Goal: Information Seeking & Learning: Learn about a topic

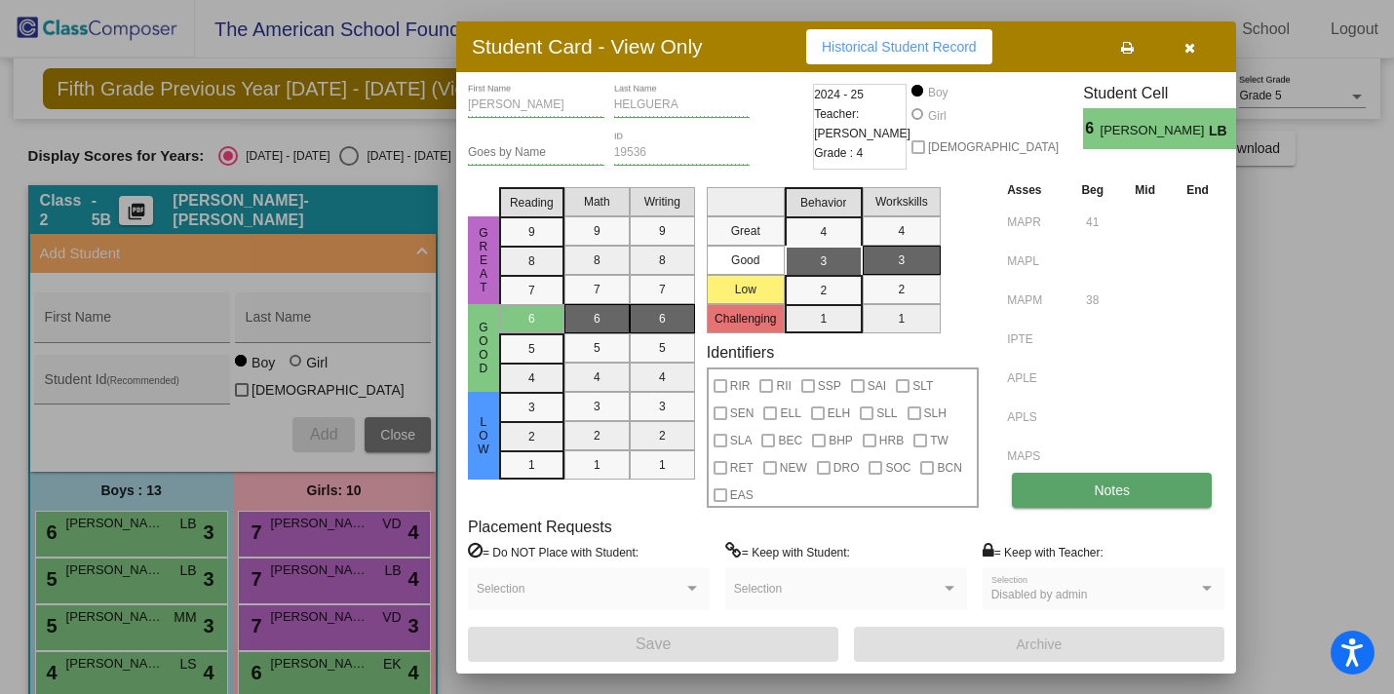
click at [1103, 489] on span "Notes" at bounding box center [1112, 491] width 36 height 16
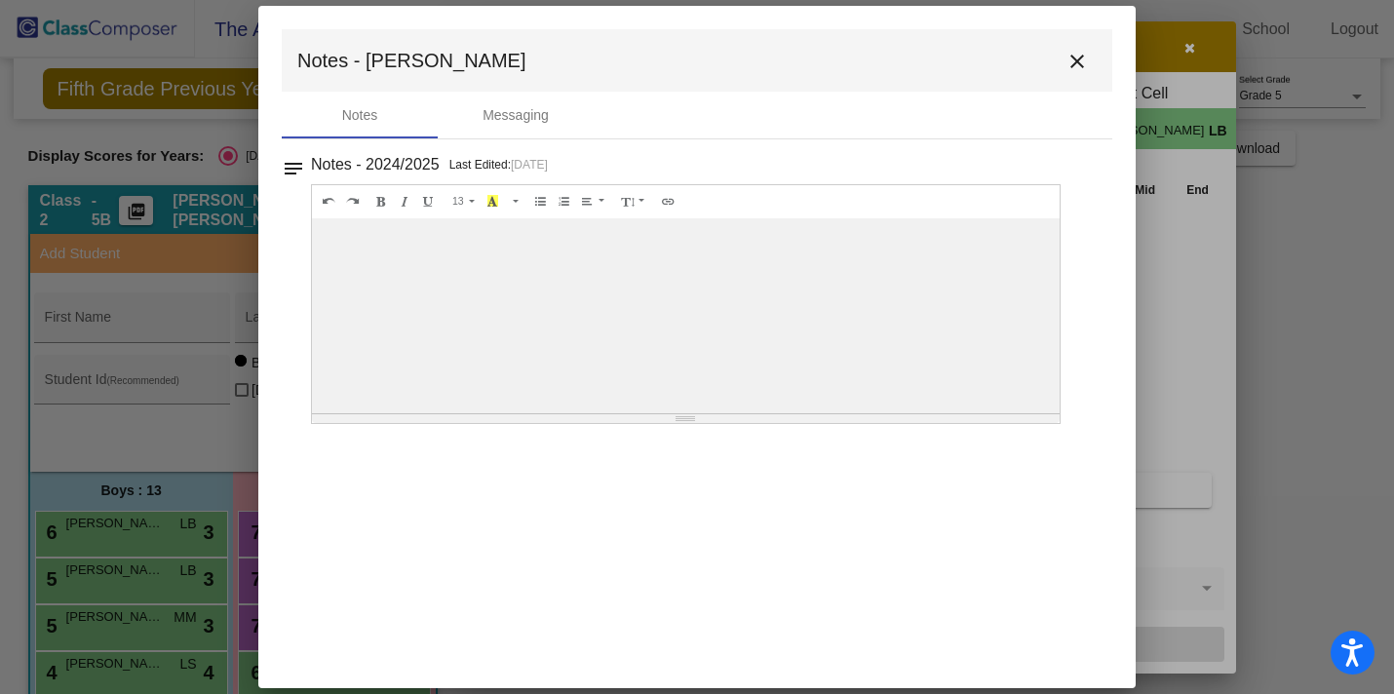
click at [1083, 58] on mat-icon "close" at bounding box center [1077, 61] width 23 height 23
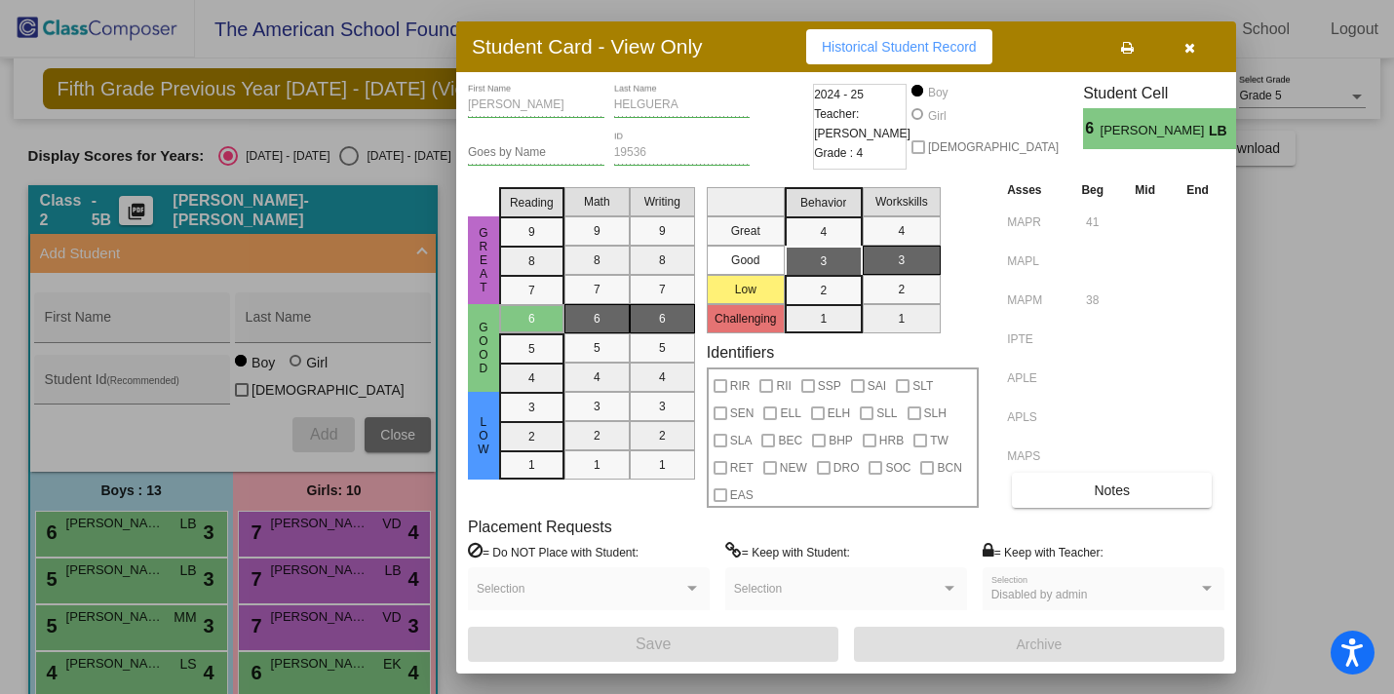
click at [1183, 47] on button "button" at bounding box center [1189, 46] width 62 height 35
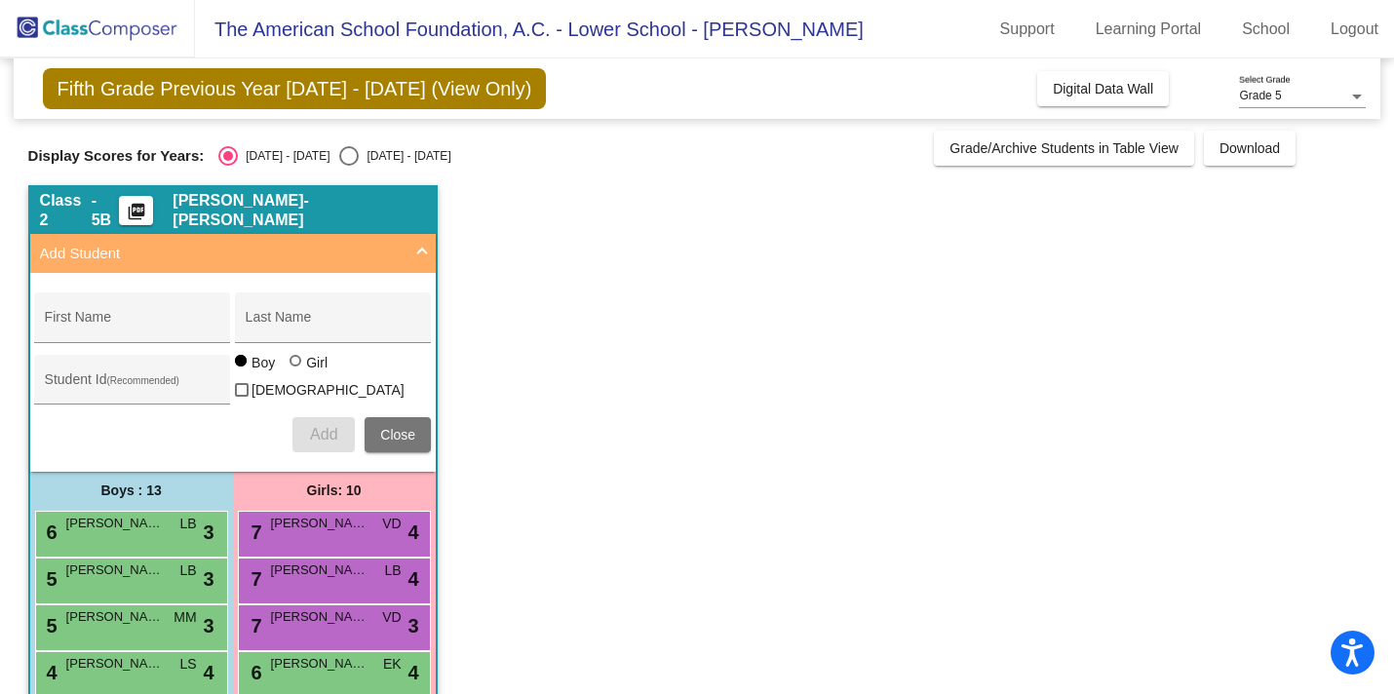
scroll to position [4, 0]
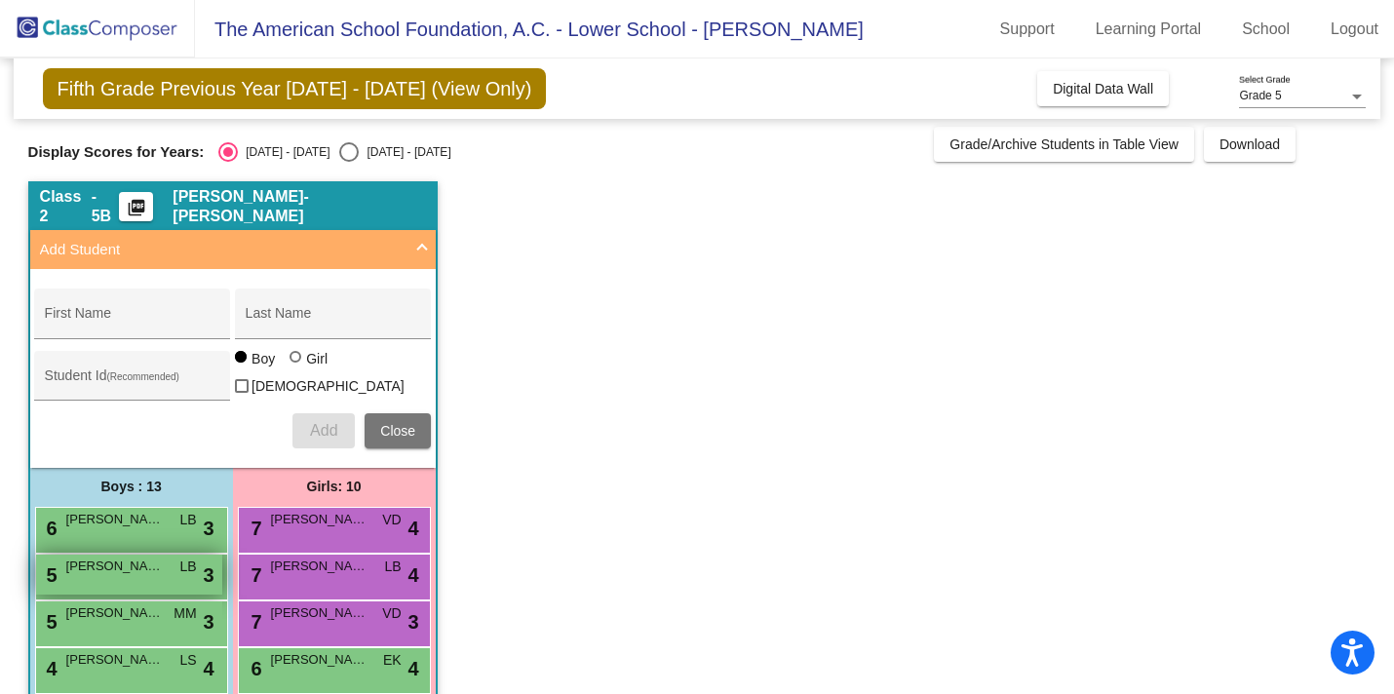
click at [144, 561] on span "[PERSON_NAME] [PERSON_NAME]" at bounding box center [115, 567] width 98 height 20
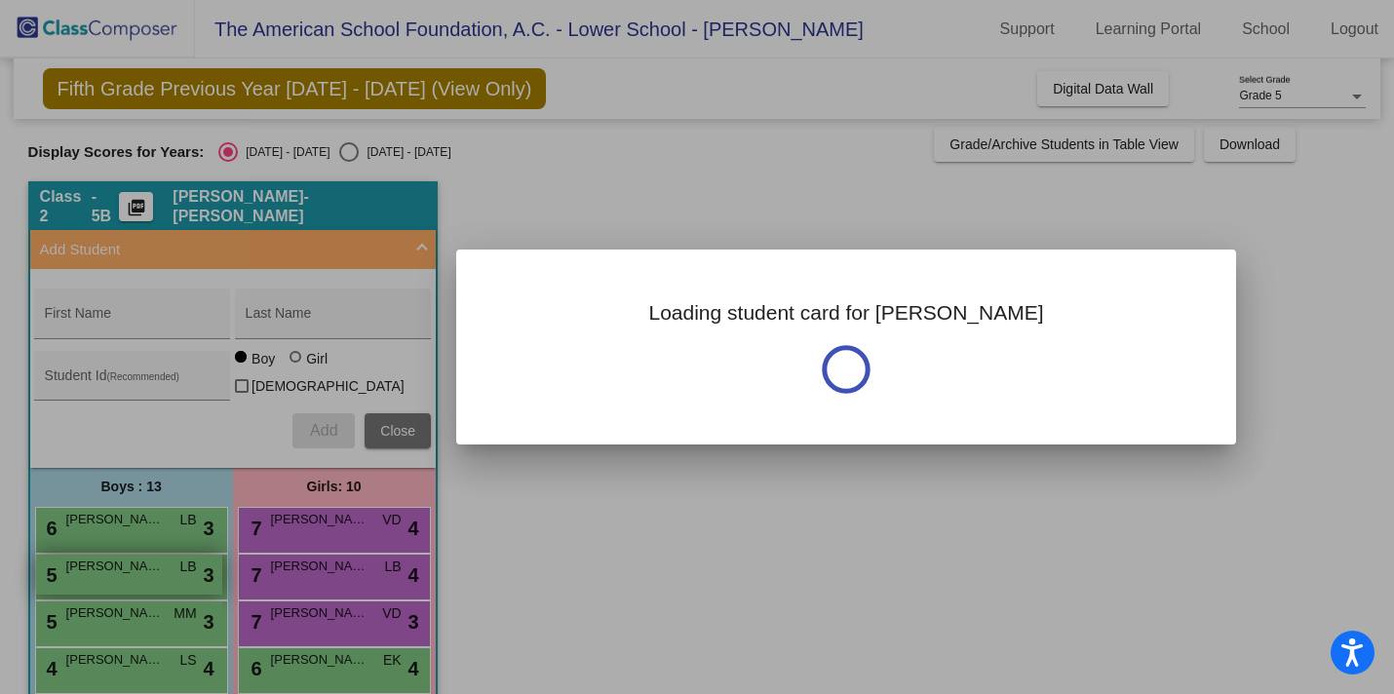
click at [144, 561] on div at bounding box center [697, 347] width 1394 height 694
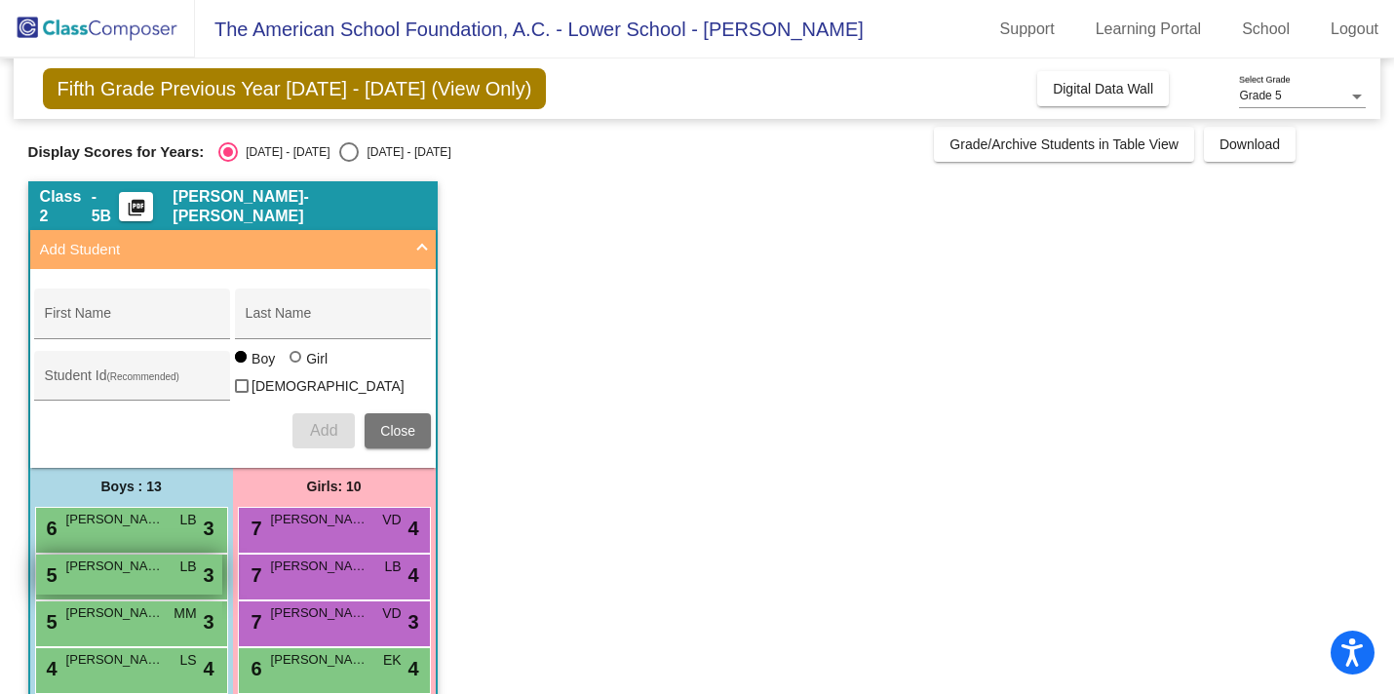
click at [144, 561] on span "[PERSON_NAME] [PERSON_NAME]" at bounding box center [115, 567] width 98 height 20
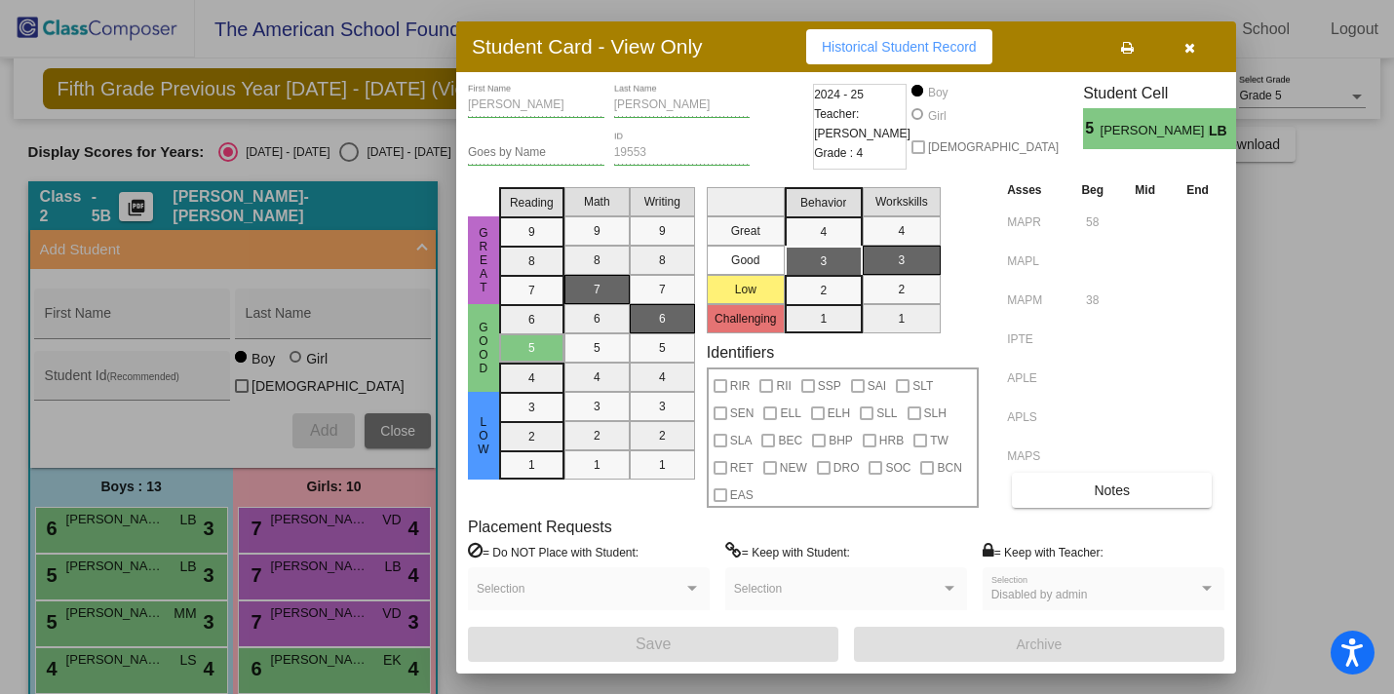
click at [169, 613] on div at bounding box center [697, 347] width 1394 height 694
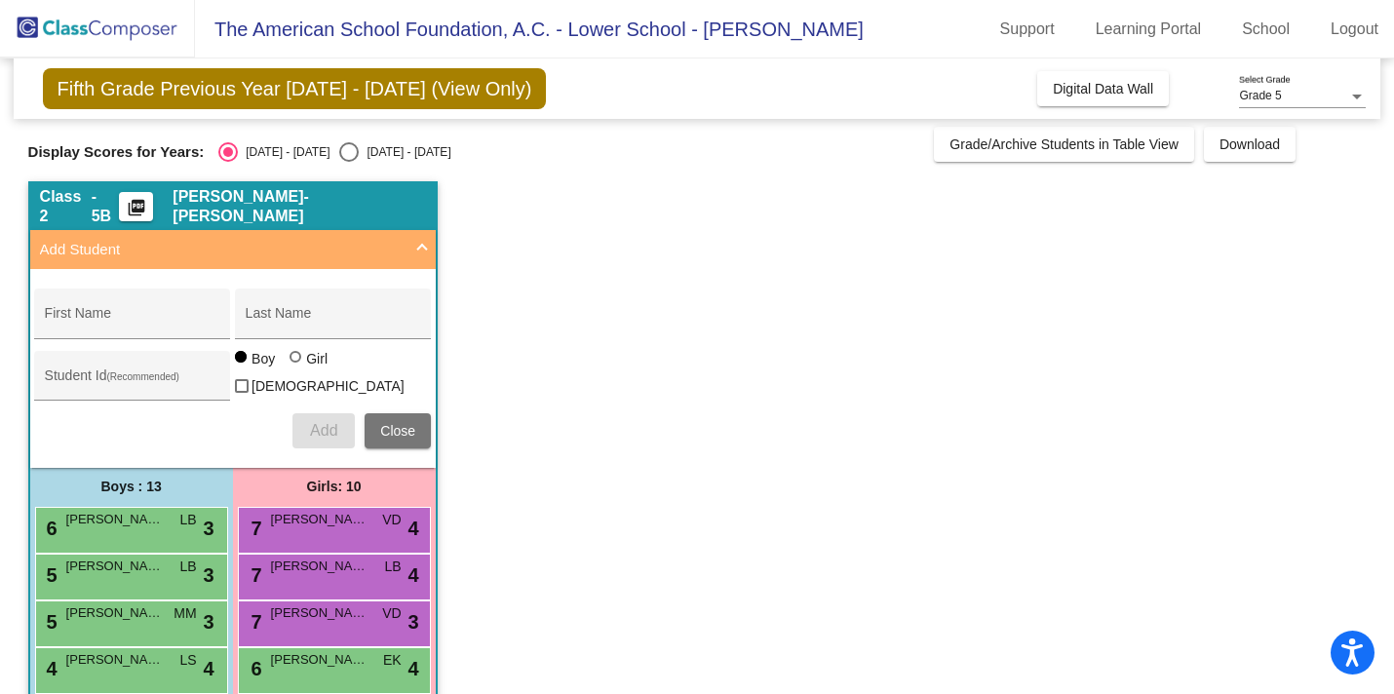
click at [169, 613] on div "5 [PERSON_NAME] MM lock do_not_disturb_alt 3" at bounding box center [129, 622] width 186 height 40
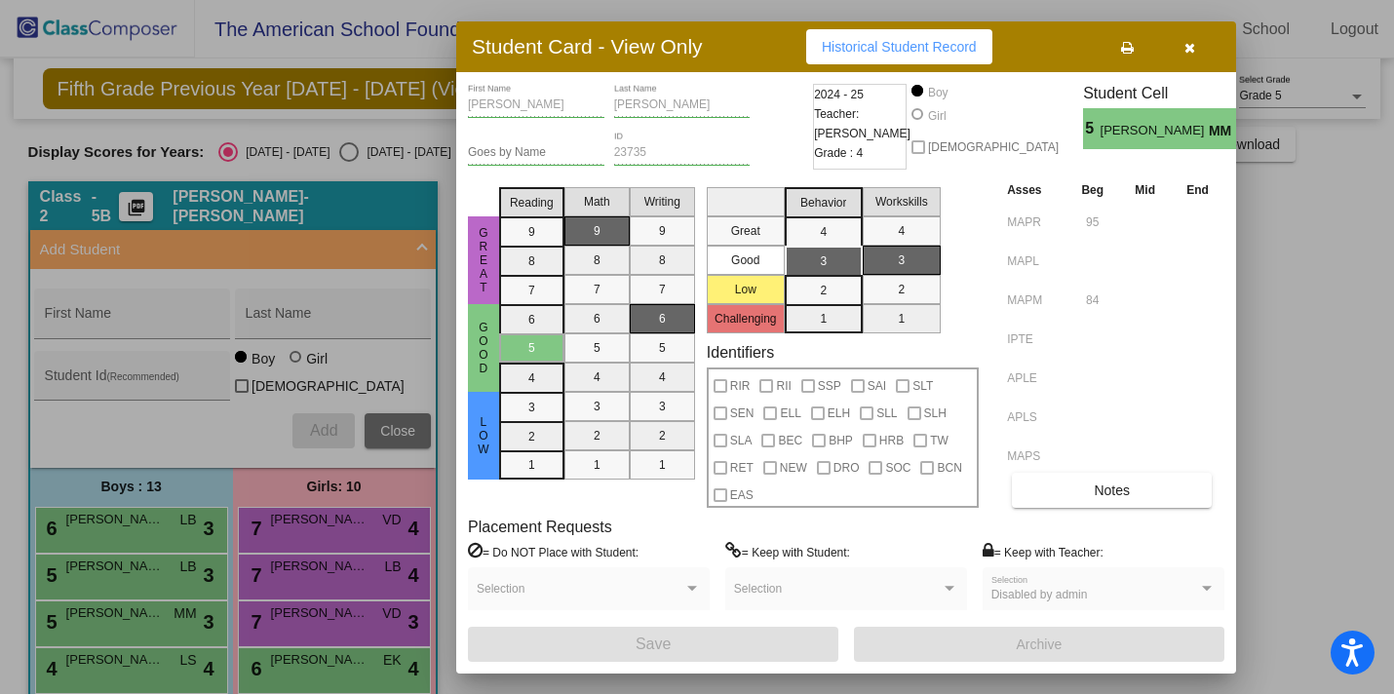
click at [1182, 44] on button "button" at bounding box center [1189, 46] width 62 height 35
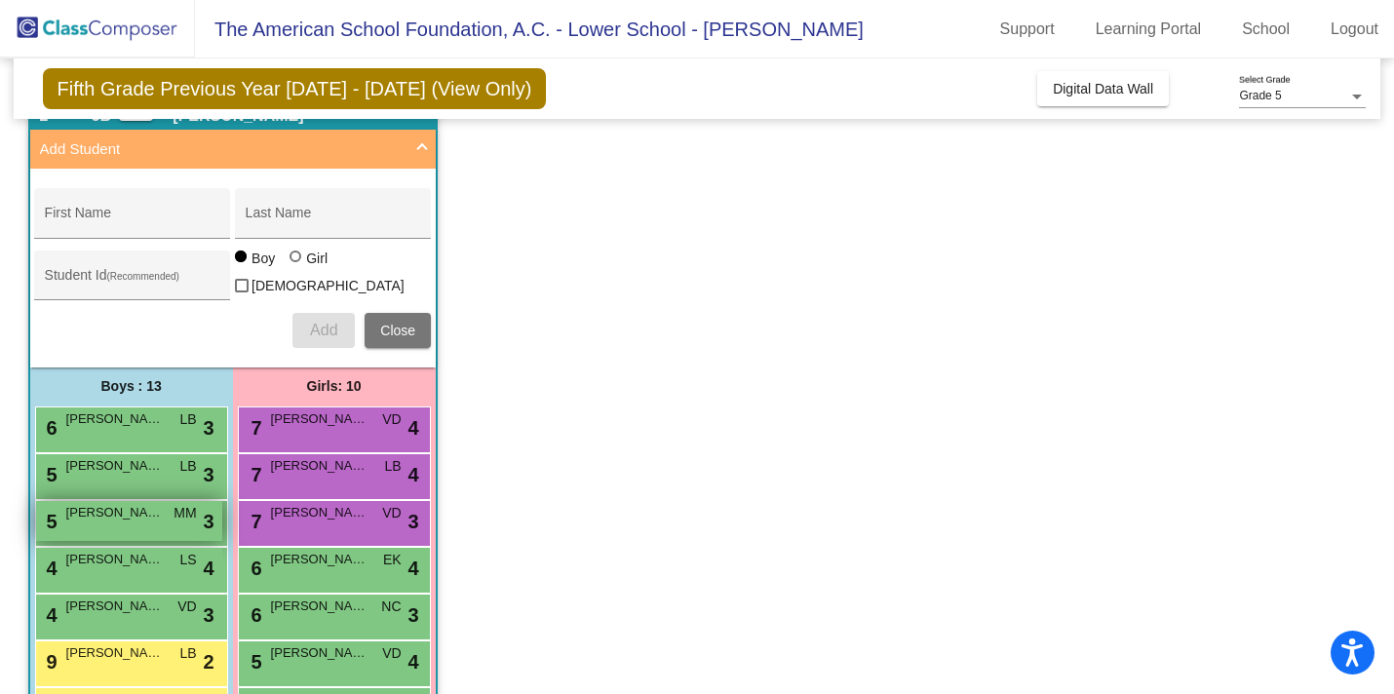
scroll to position [109, 0]
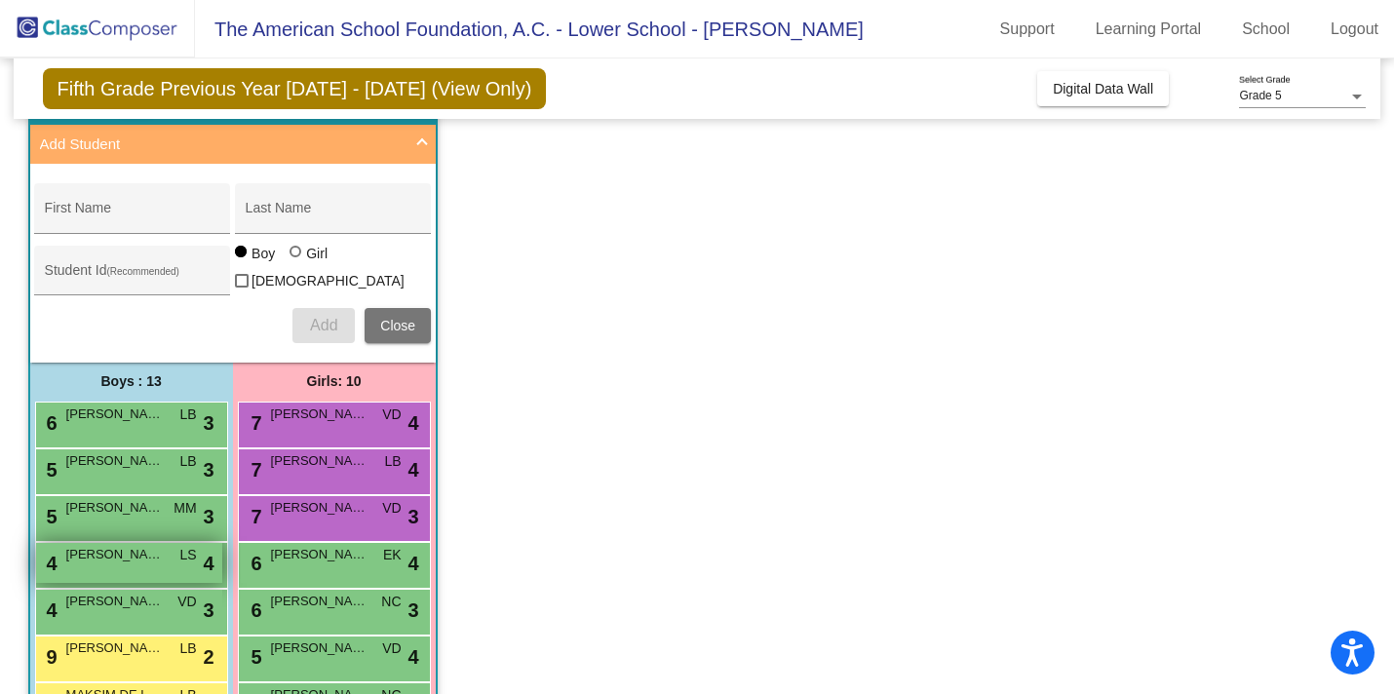
click at [161, 553] on span "[PERSON_NAME]" at bounding box center [115, 555] width 98 height 20
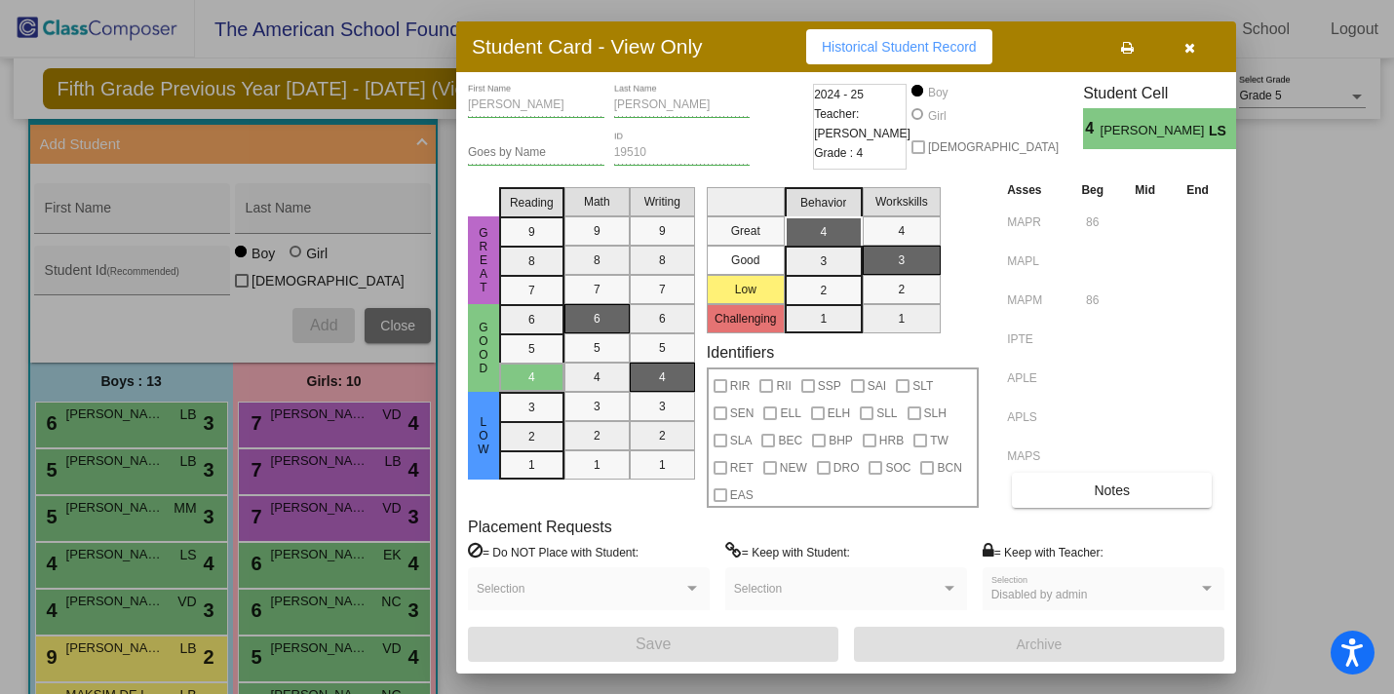
click at [1189, 46] on icon "button" at bounding box center [1190, 48] width 11 height 14
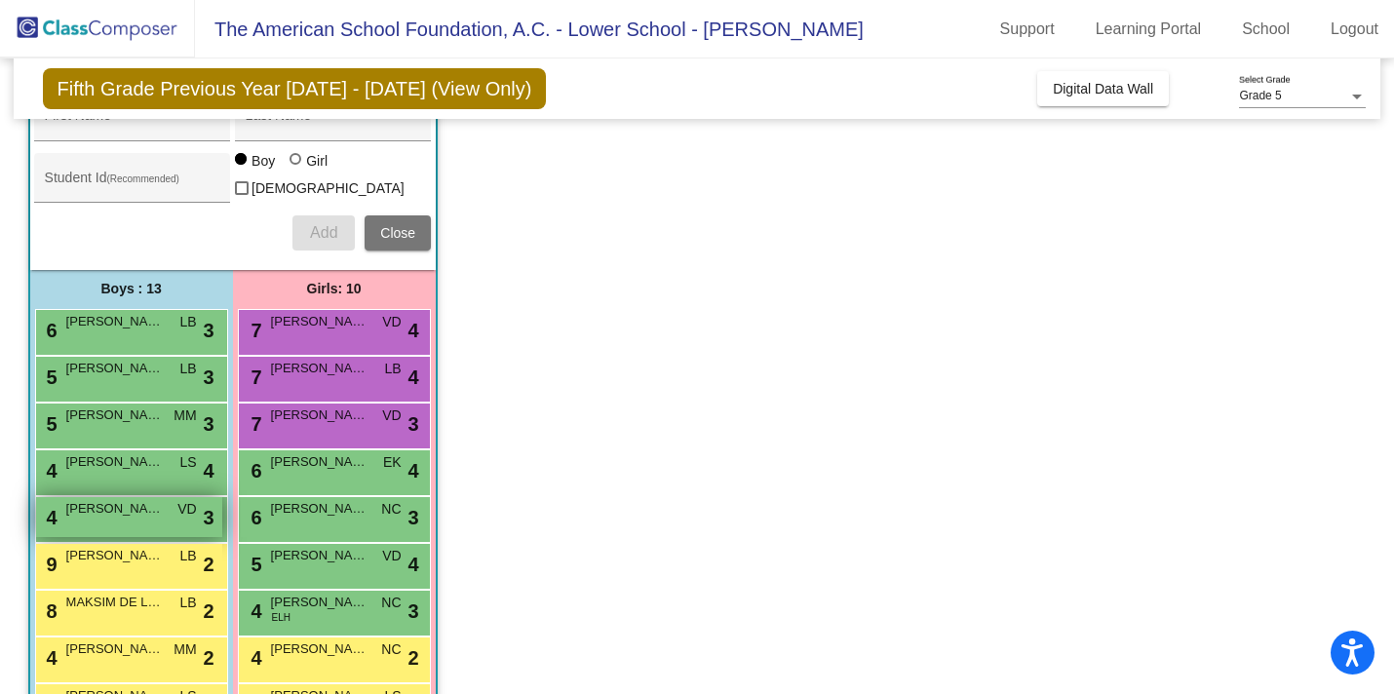
scroll to position [202, 0]
click at [106, 508] on span "[PERSON_NAME]" at bounding box center [115, 509] width 98 height 20
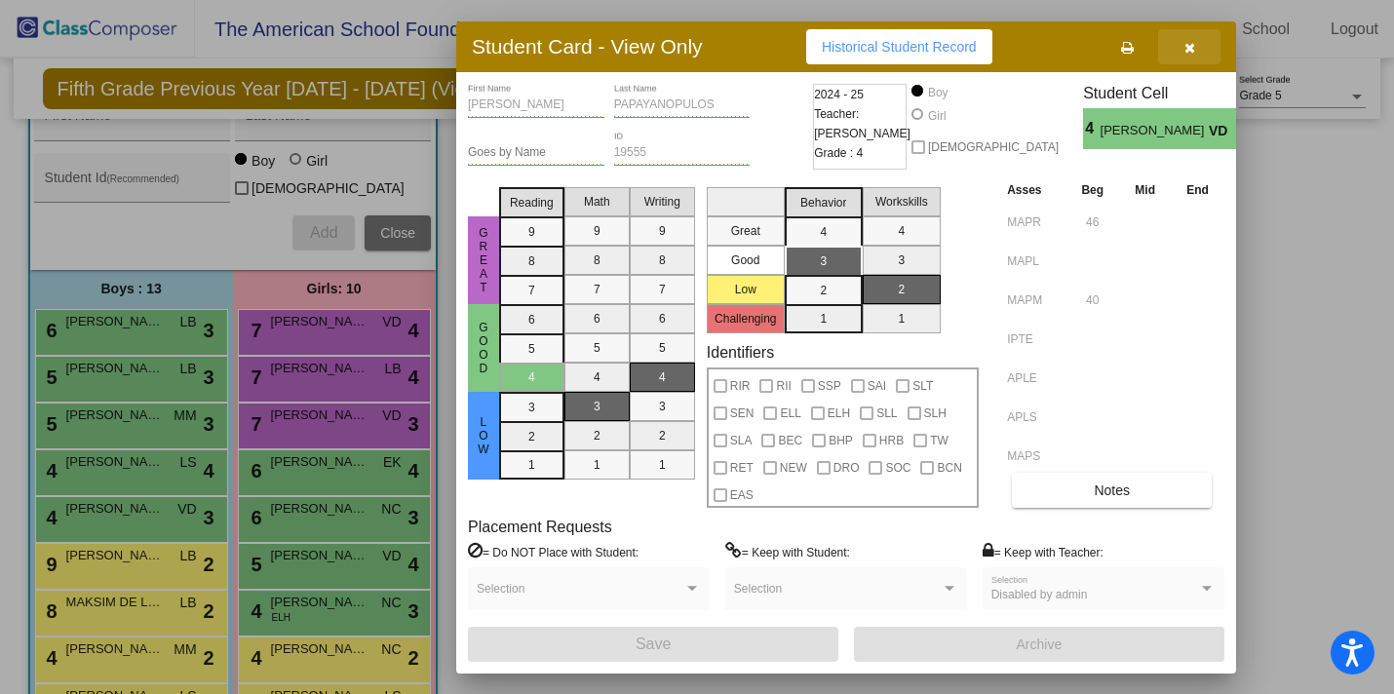
click at [1187, 44] on icon "button" at bounding box center [1190, 48] width 11 height 14
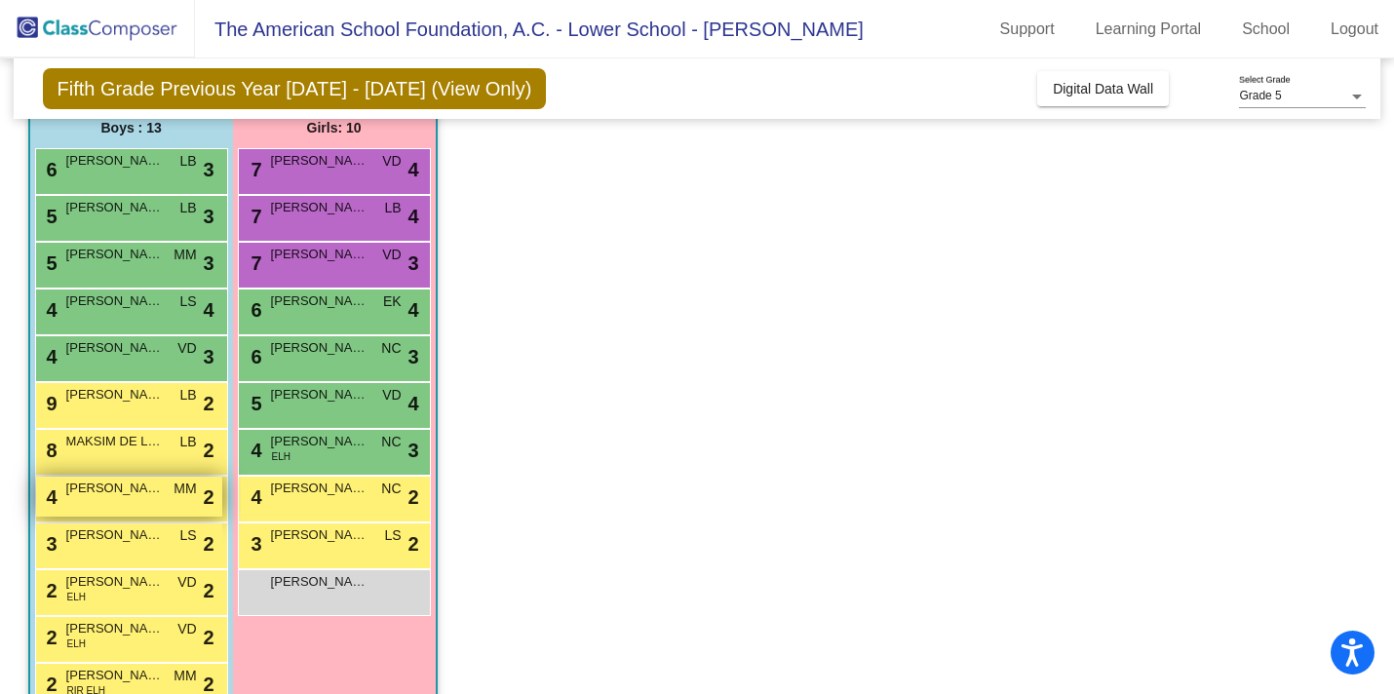
scroll to position [369, 0]
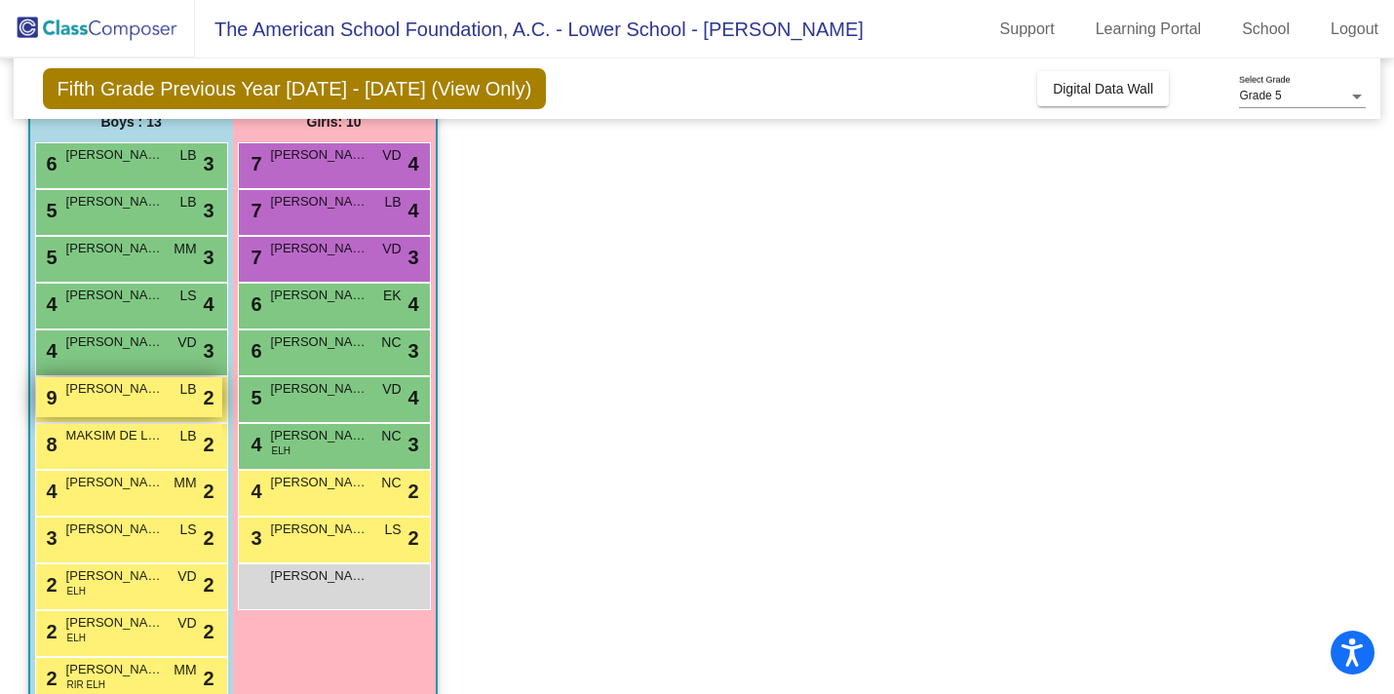
click at [164, 398] on div "9 [PERSON_NAME] LB lock do_not_disturb_alt 2" at bounding box center [129, 397] width 186 height 40
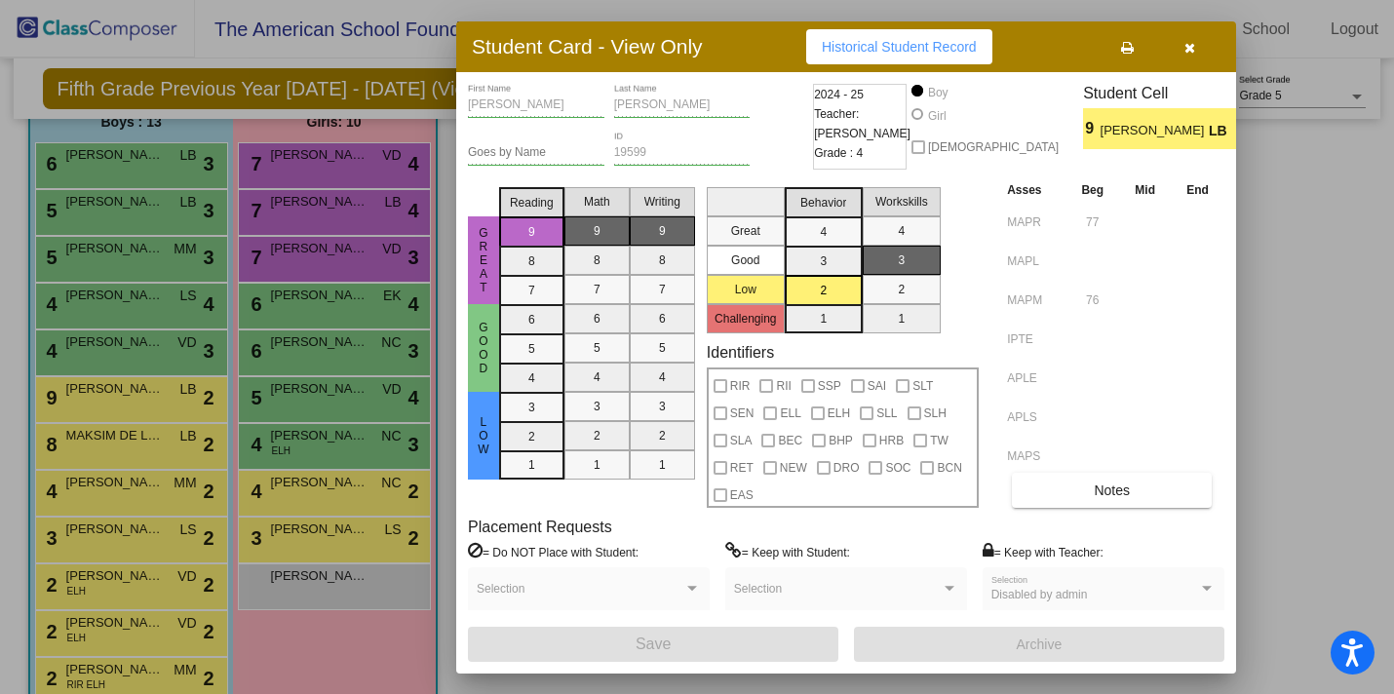
click at [121, 419] on div at bounding box center [697, 347] width 1394 height 694
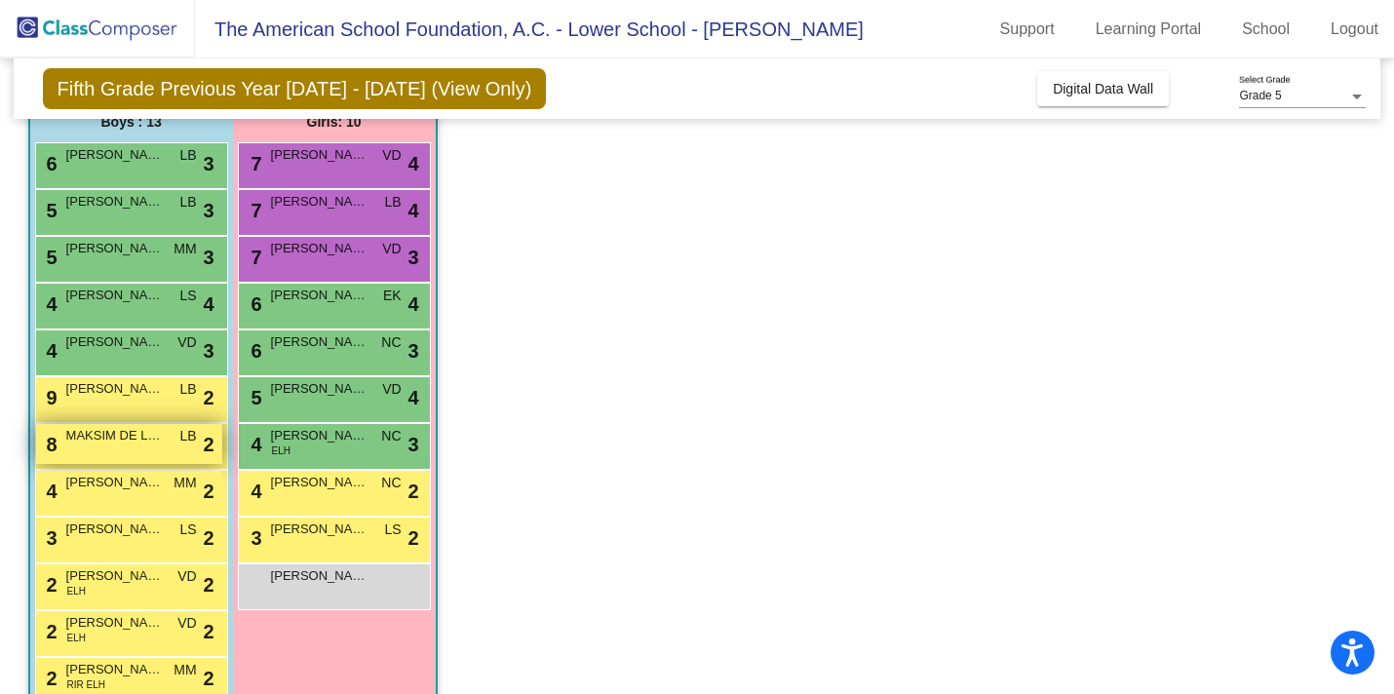
click at [122, 428] on span "MAKSIM DE LA SIERRA" at bounding box center [115, 436] width 98 height 20
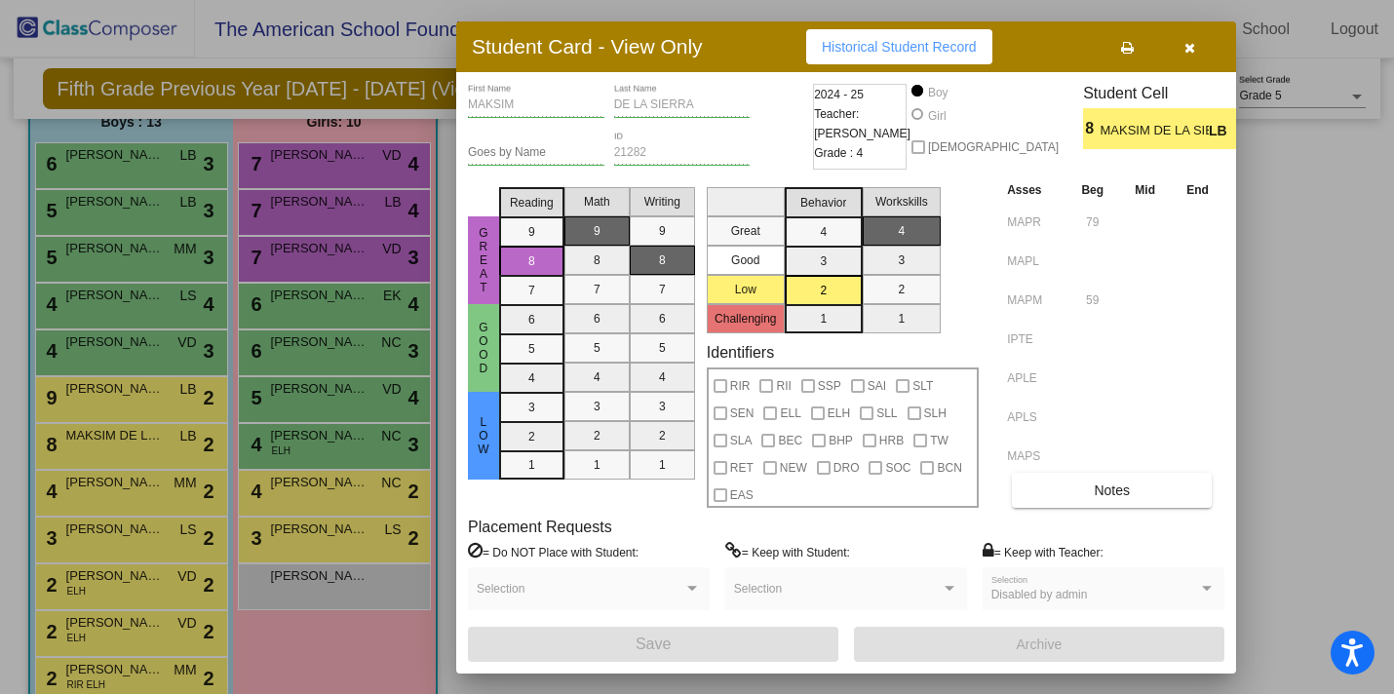
click at [139, 479] on div at bounding box center [697, 347] width 1394 height 694
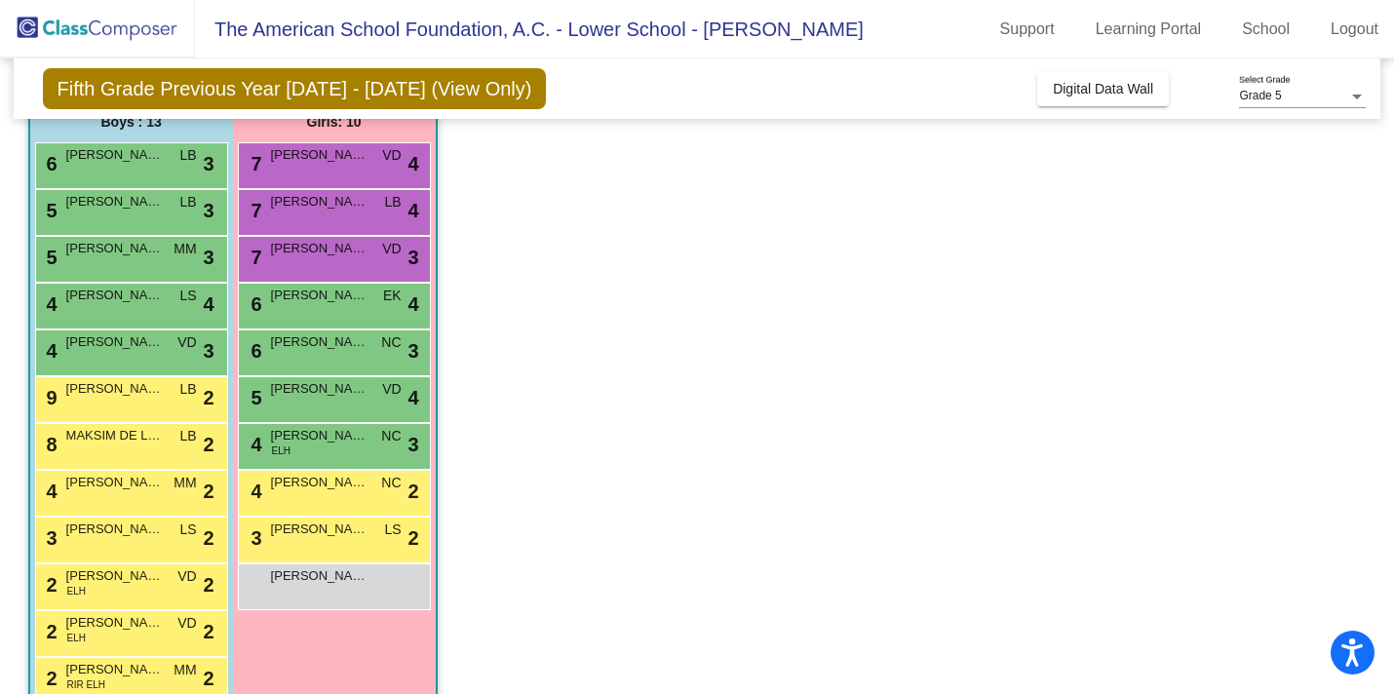
click at [139, 479] on span "[PERSON_NAME]" at bounding box center [115, 483] width 98 height 20
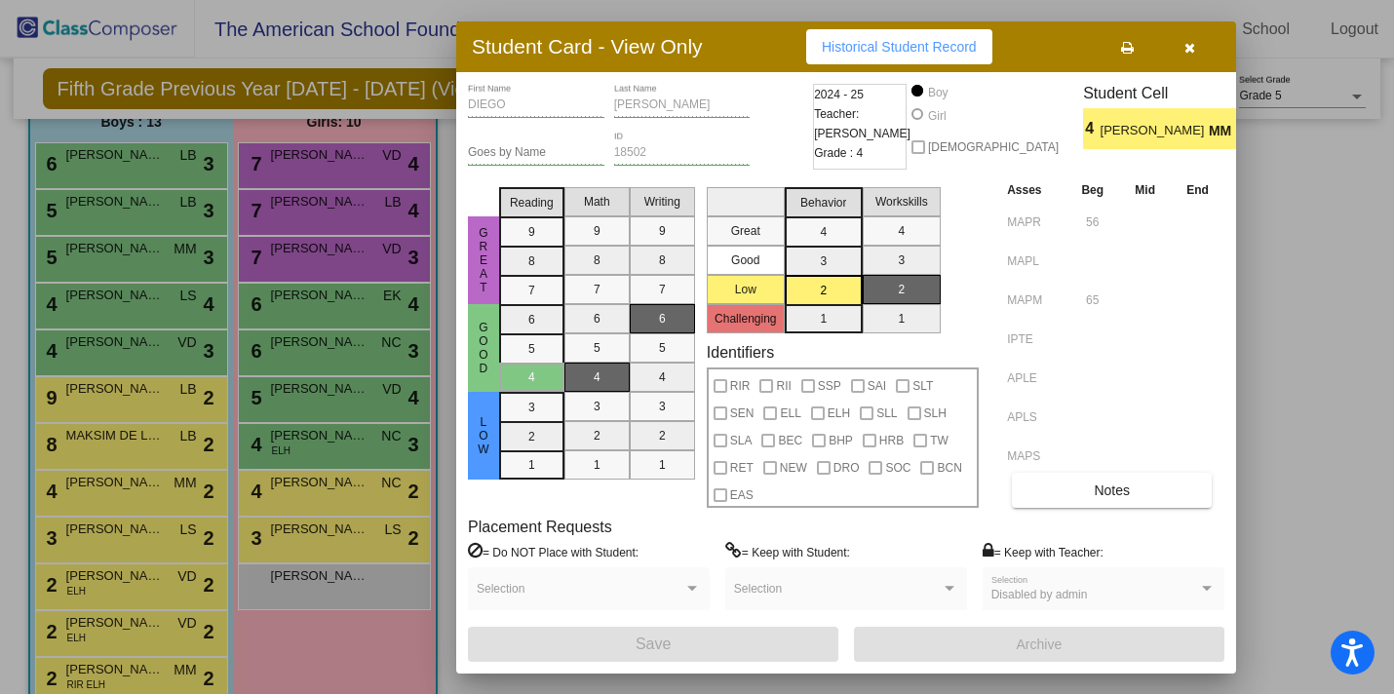
click at [131, 526] on div at bounding box center [697, 347] width 1394 height 694
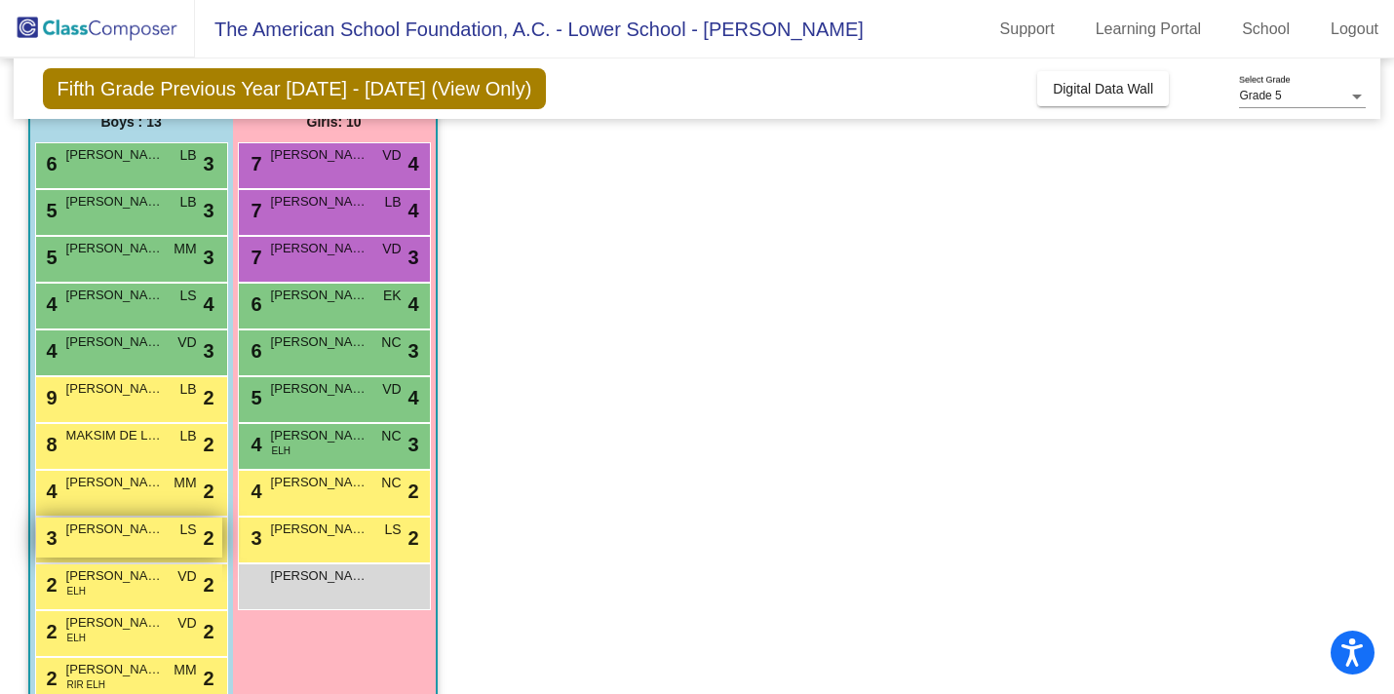
click at [132, 526] on span "[PERSON_NAME]" at bounding box center [115, 530] width 98 height 20
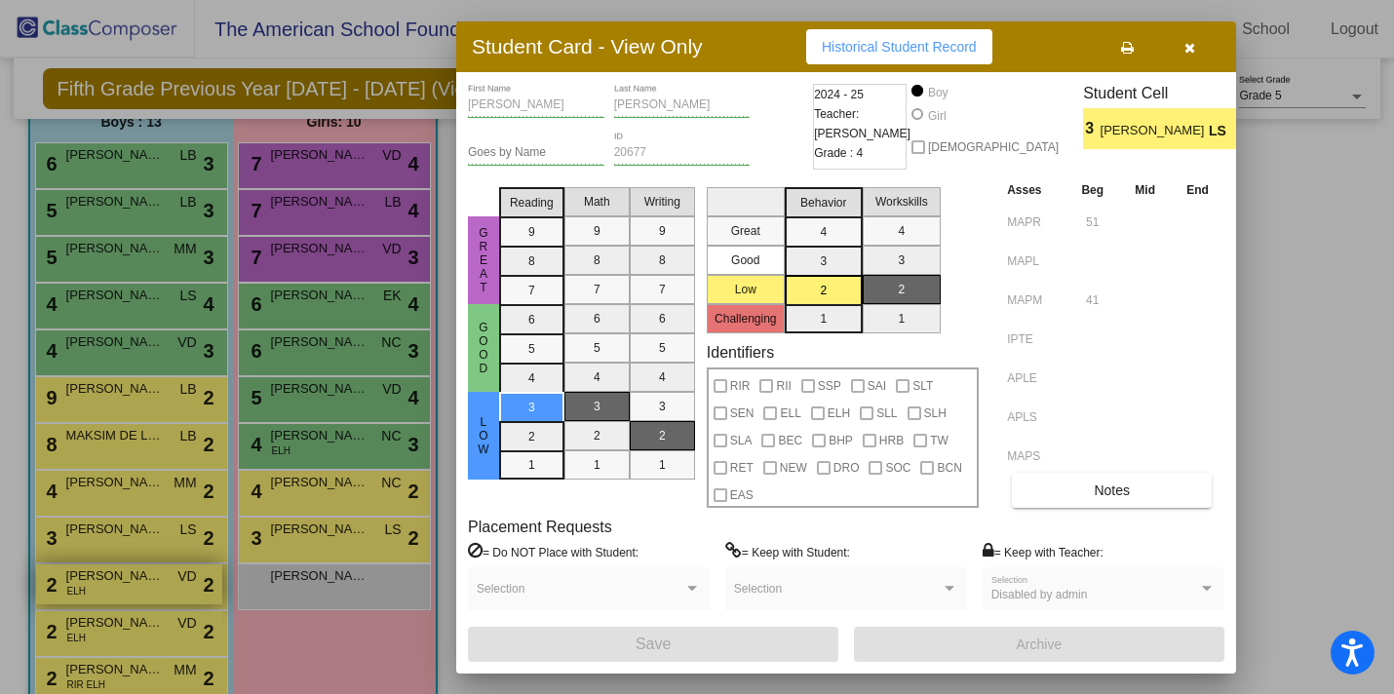
click at [125, 575] on div at bounding box center [697, 347] width 1394 height 694
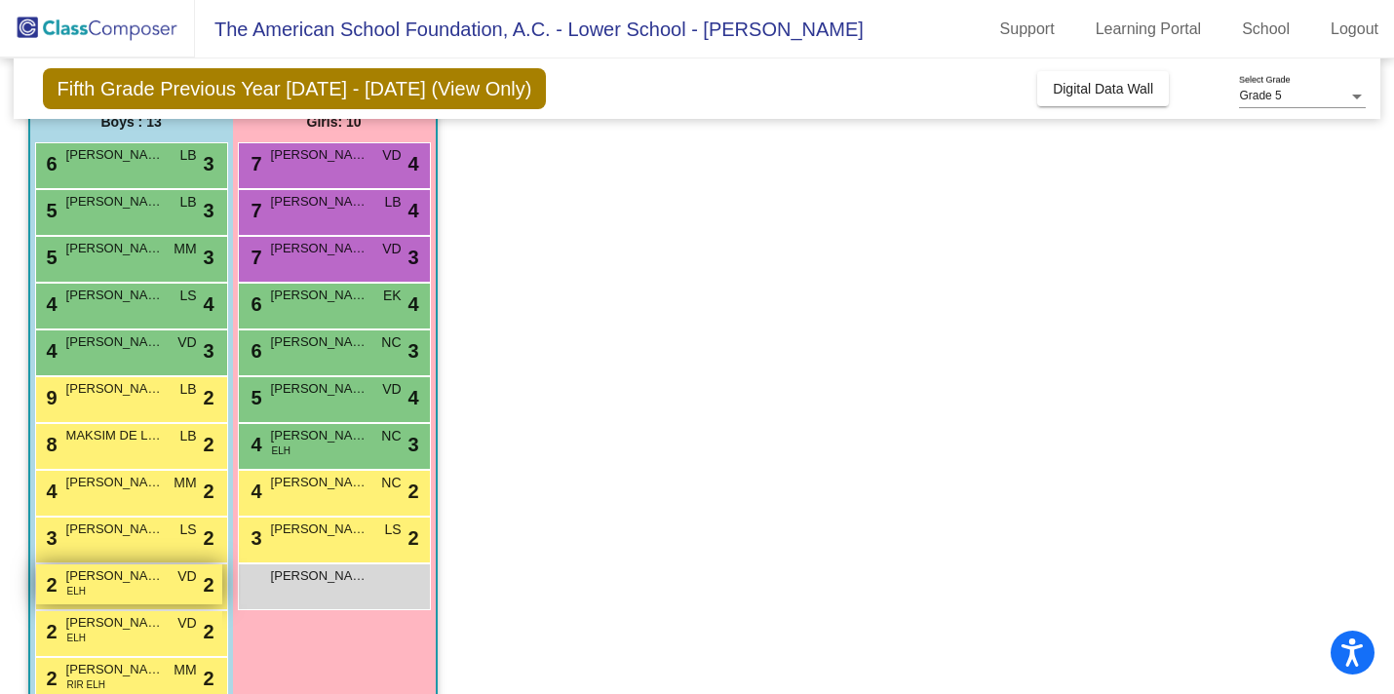
click at [125, 574] on span "[PERSON_NAME]" at bounding box center [115, 577] width 98 height 20
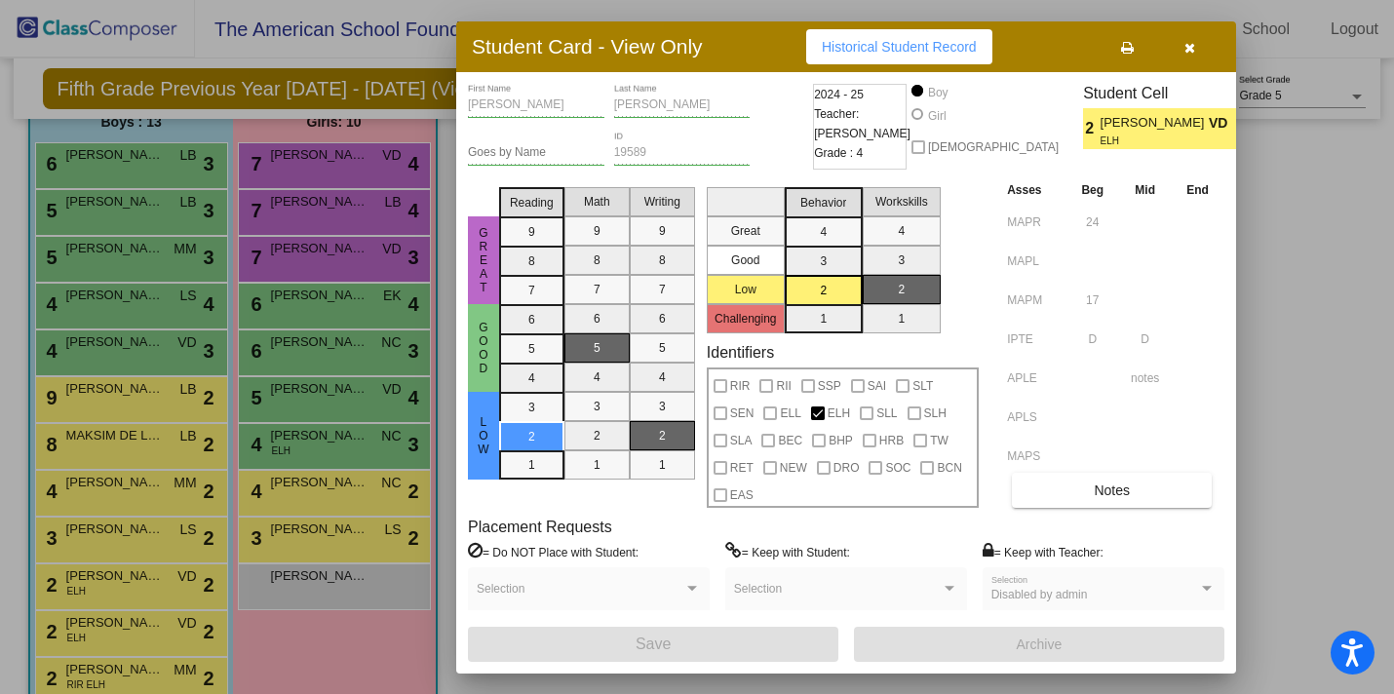
click at [128, 621] on div at bounding box center [697, 347] width 1394 height 694
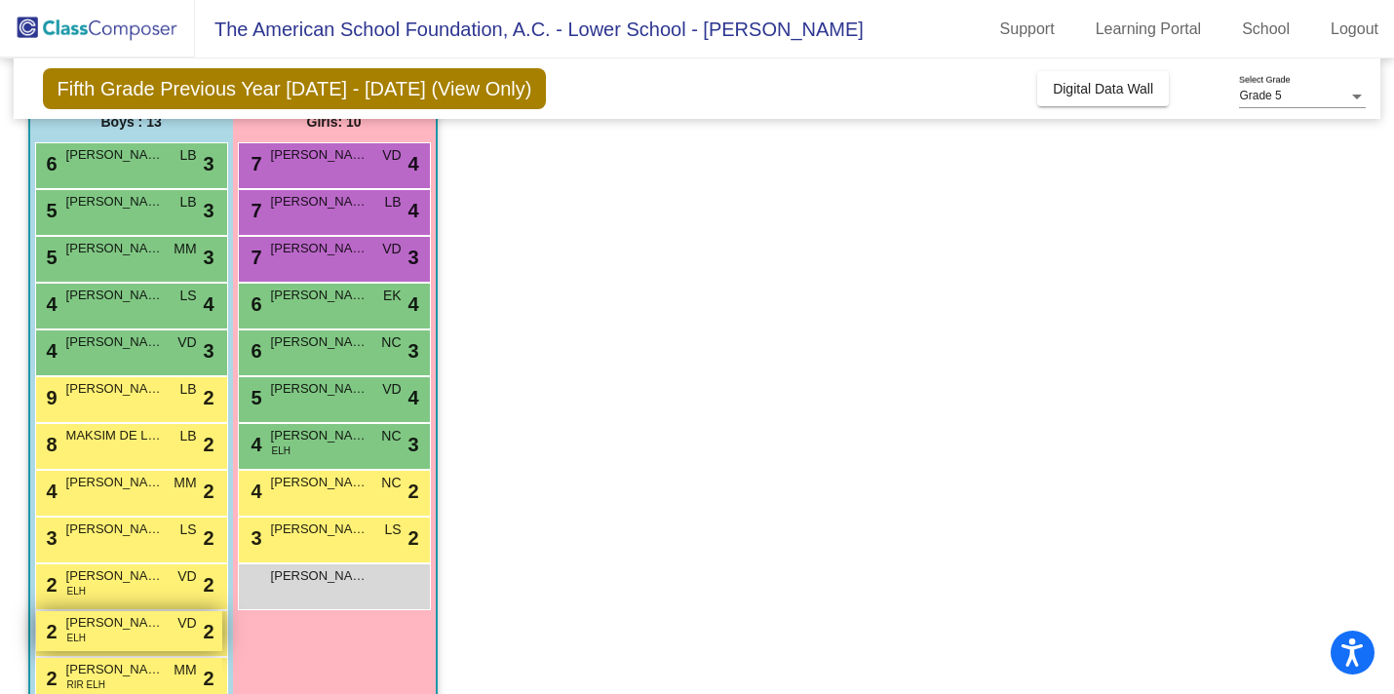
click at [129, 620] on span "[PERSON_NAME]" at bounding box center [115, 623] width 98 height 20
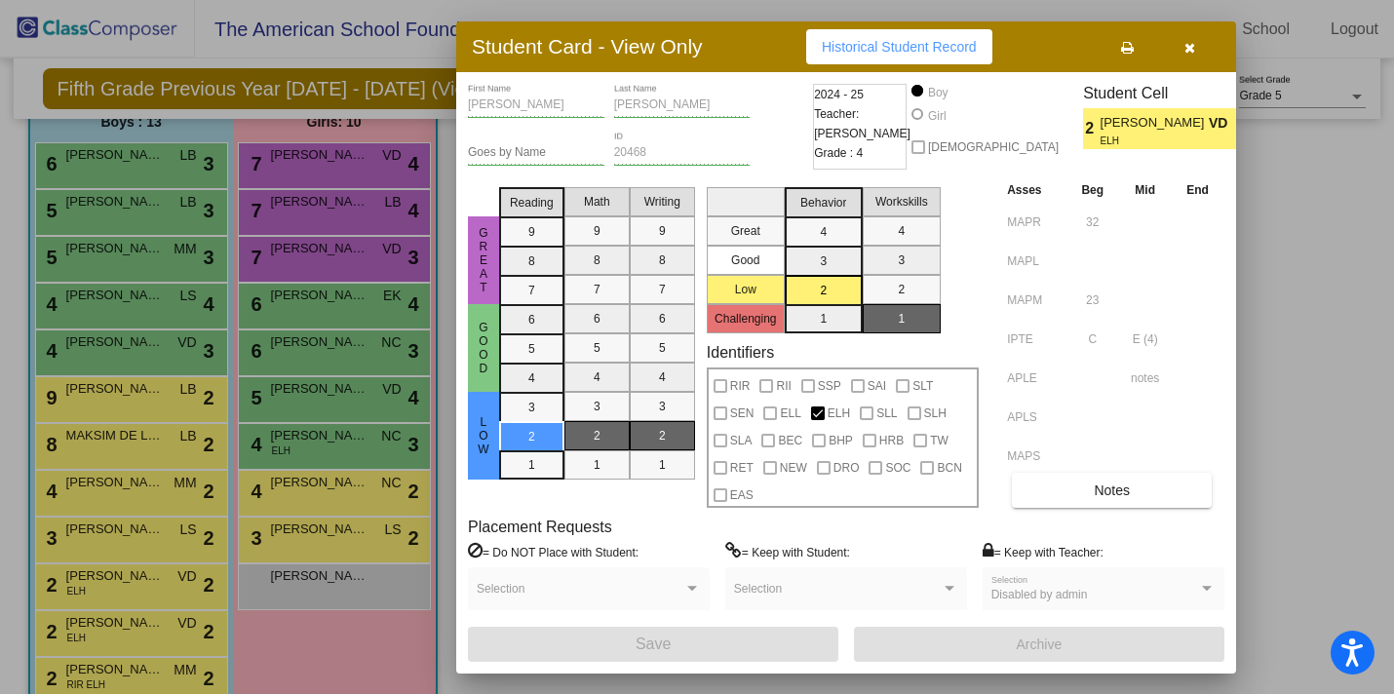
click at [327, 429] on div at bounding box center [697, 347] width 1394 height 694
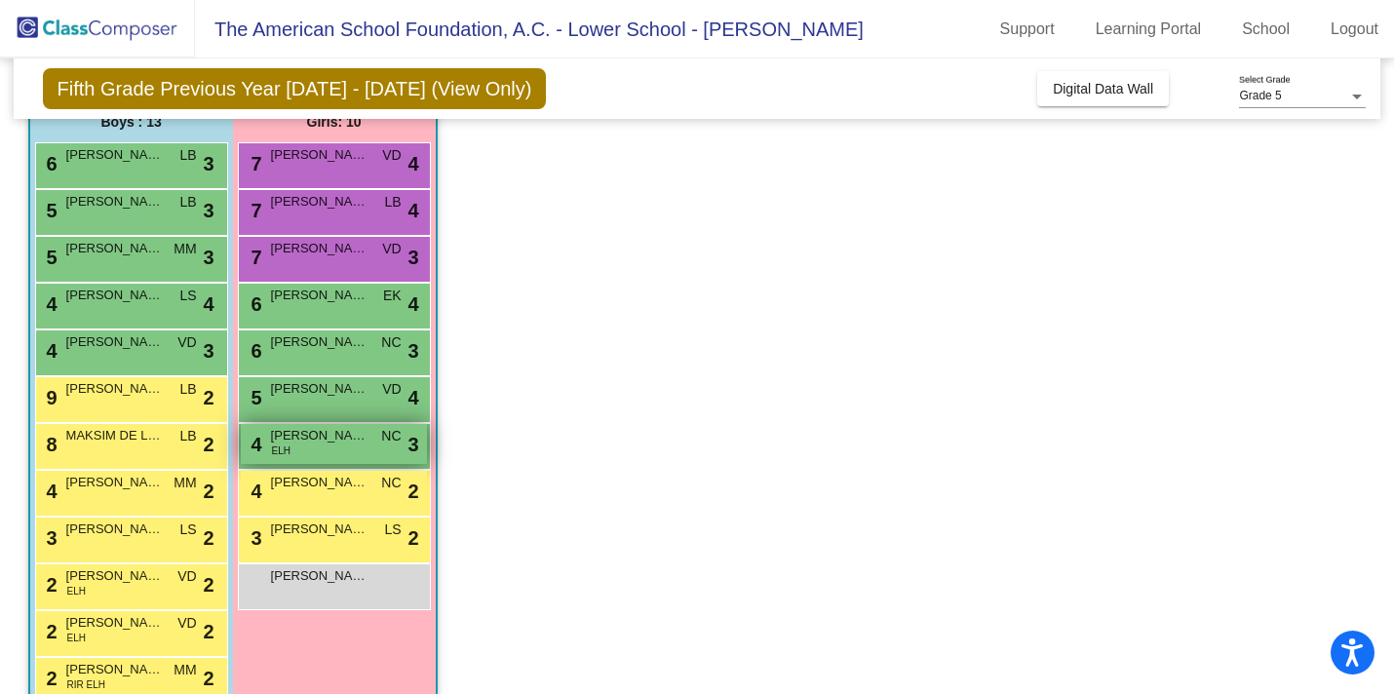
click at [326, 431] on span "[PERSON_NAME]" at bounding box center [320, 436] width 98 height 20
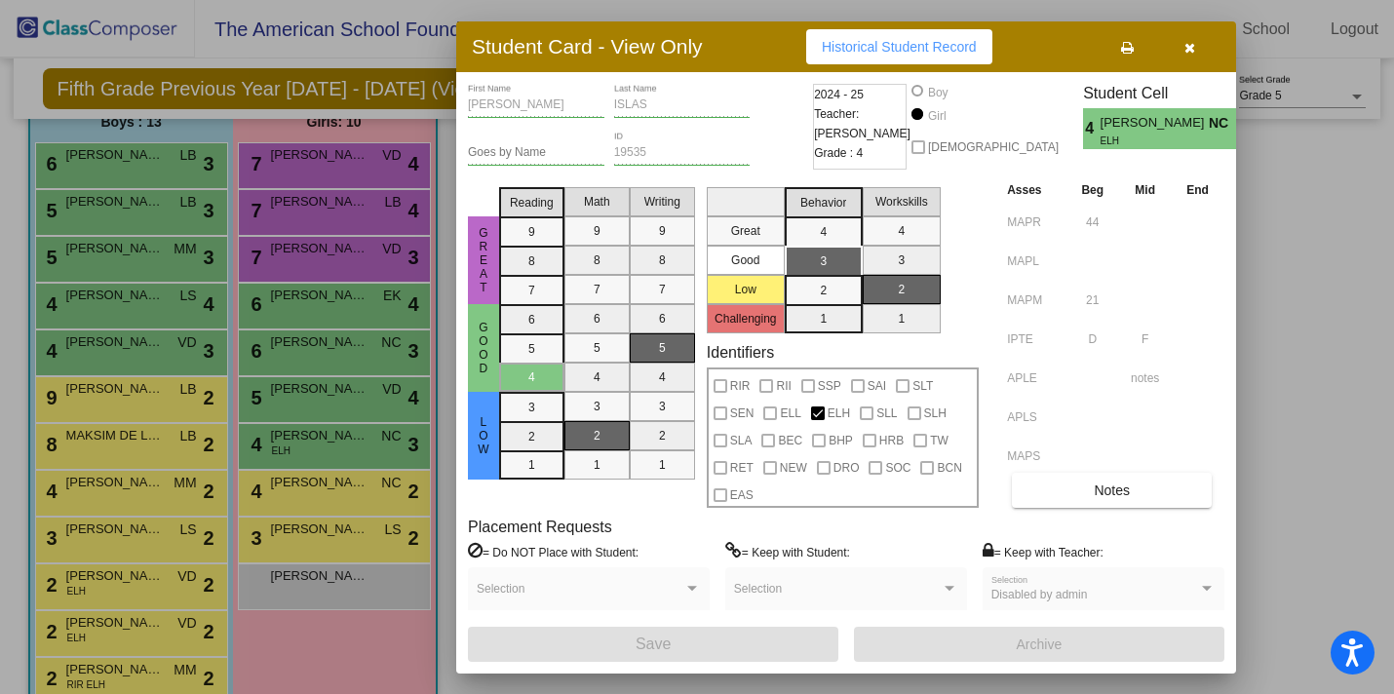
click at [285, 667] on div at bounding box center [697, 347] width 1394 height 694
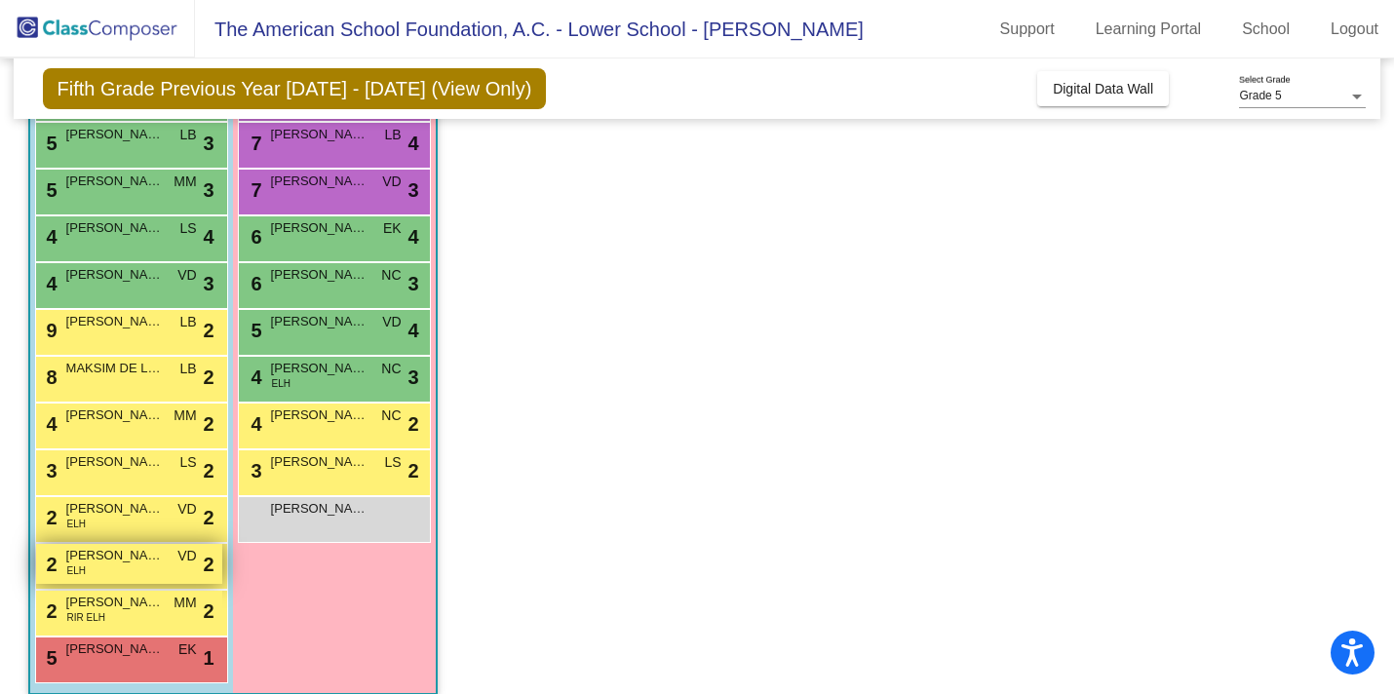
scroll to position [451, 0]
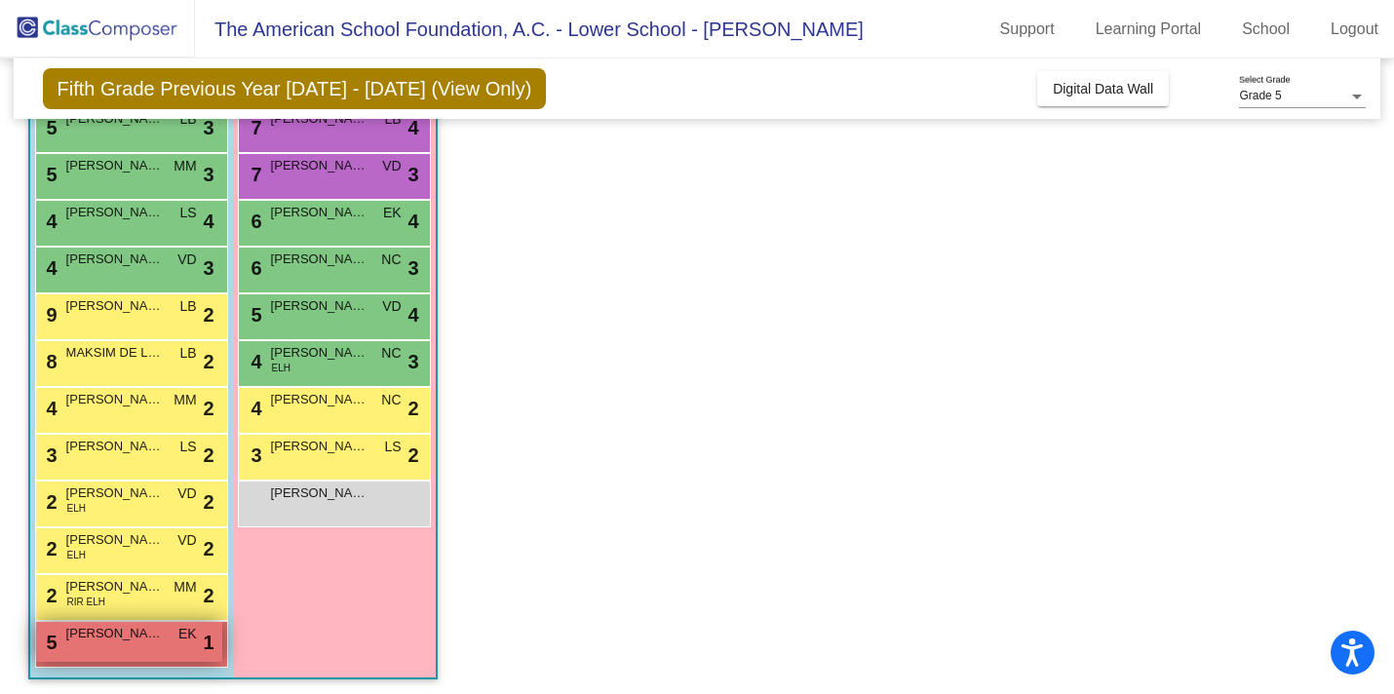
click at [151, 637] on span "[PERSON_NAME]" at bounding box center [115, 634] width 98 height 20
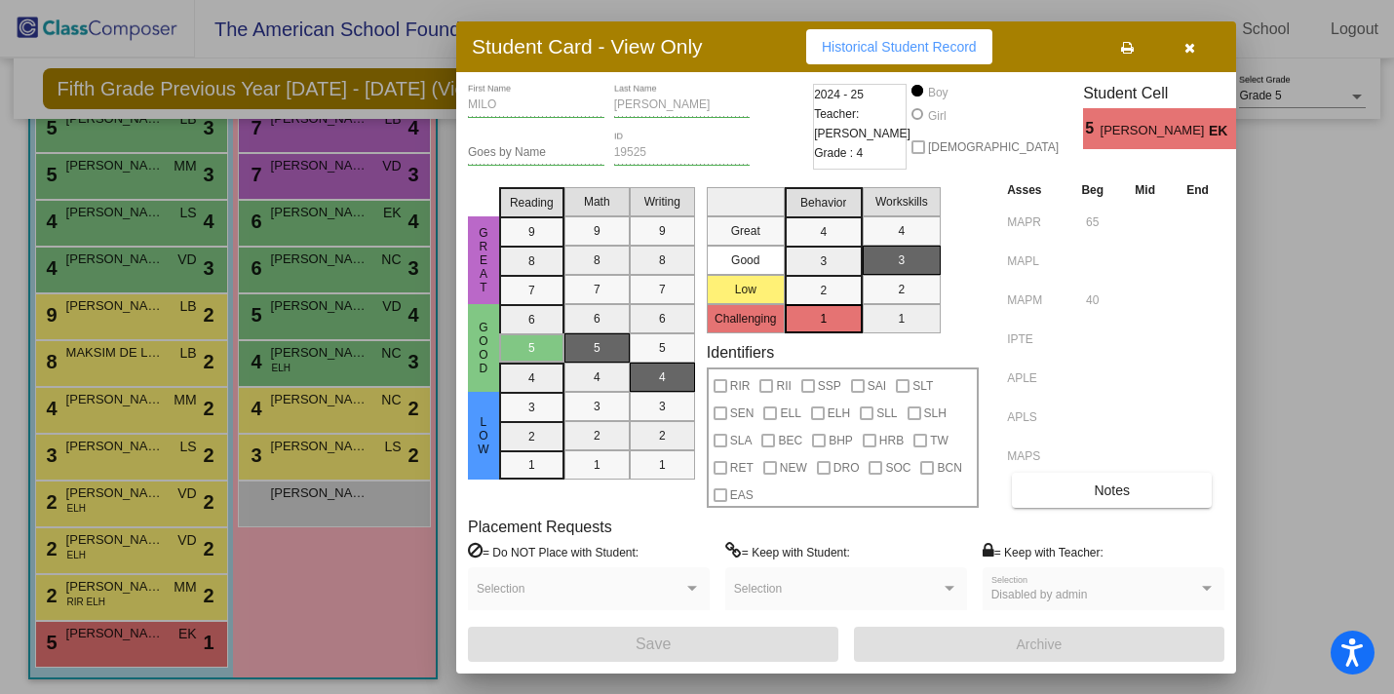
click at [292, 486] on div at bounding box center [697, 347] width 1394 height 694
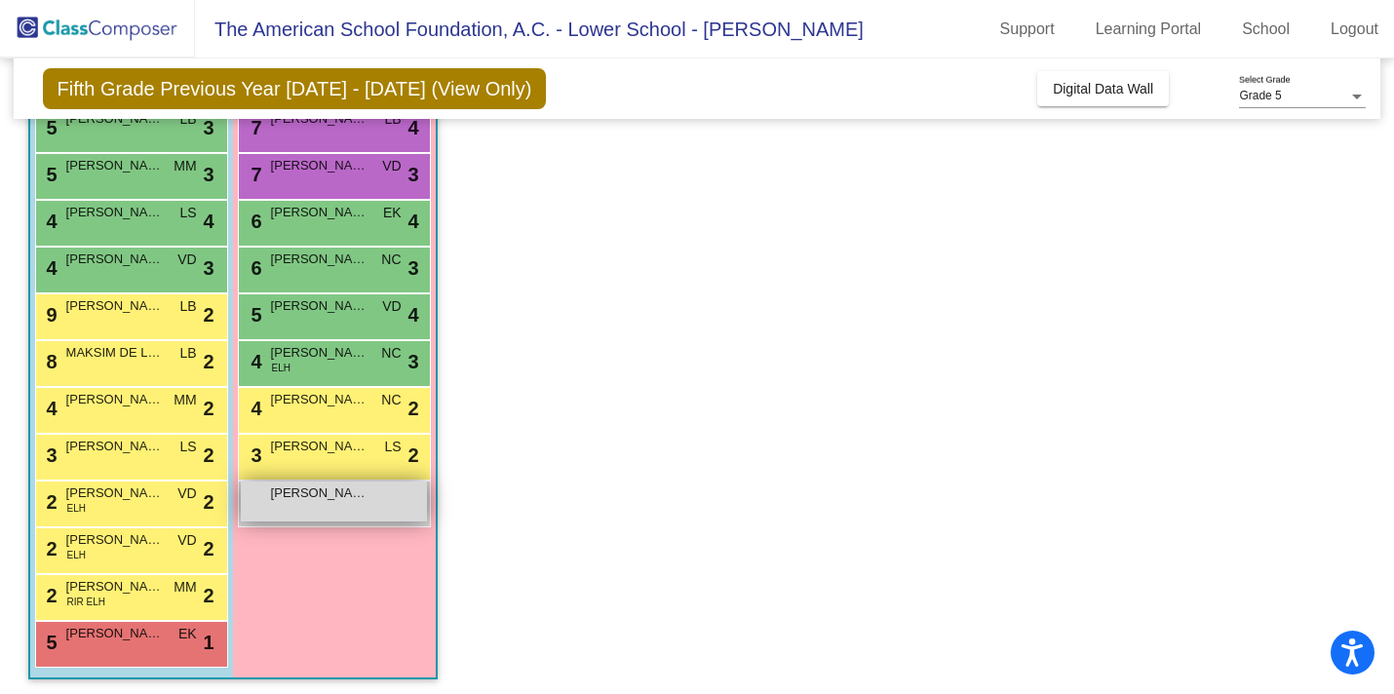
click at [292, 486] on span "[PERSON_NAME]" at bounding box center [320, 494] width 98 height 20
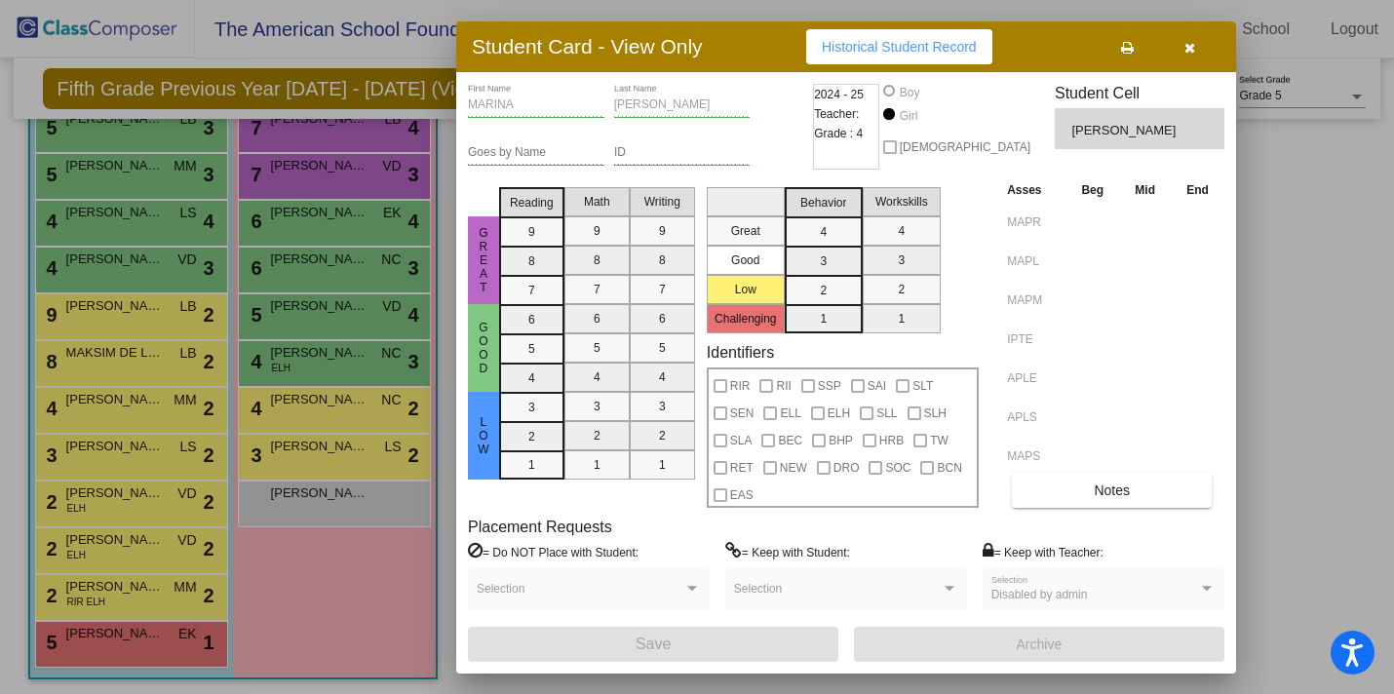
click at [326, 441] on div at bounding box center [697, 347] width 1394 height 694
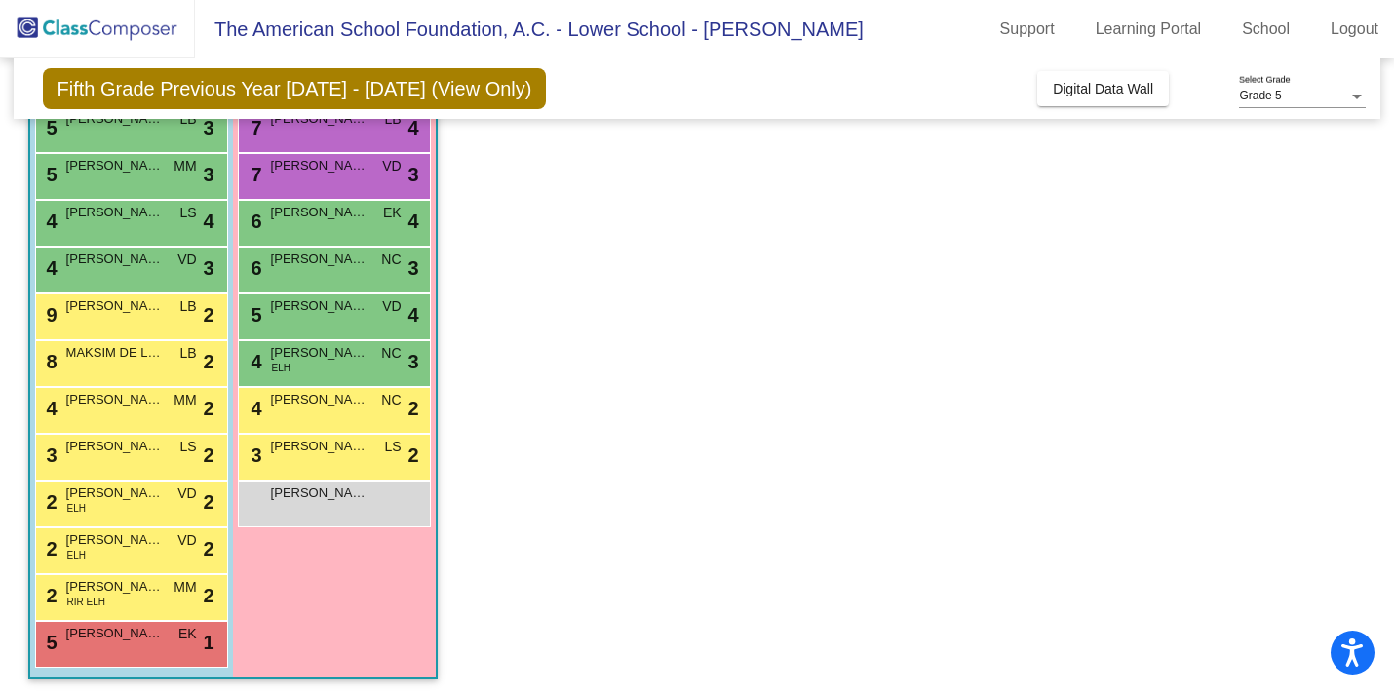
click at [326, 441] on span "[PERSON_NAME]" at bounding box center [320, 447] width 98 height 20
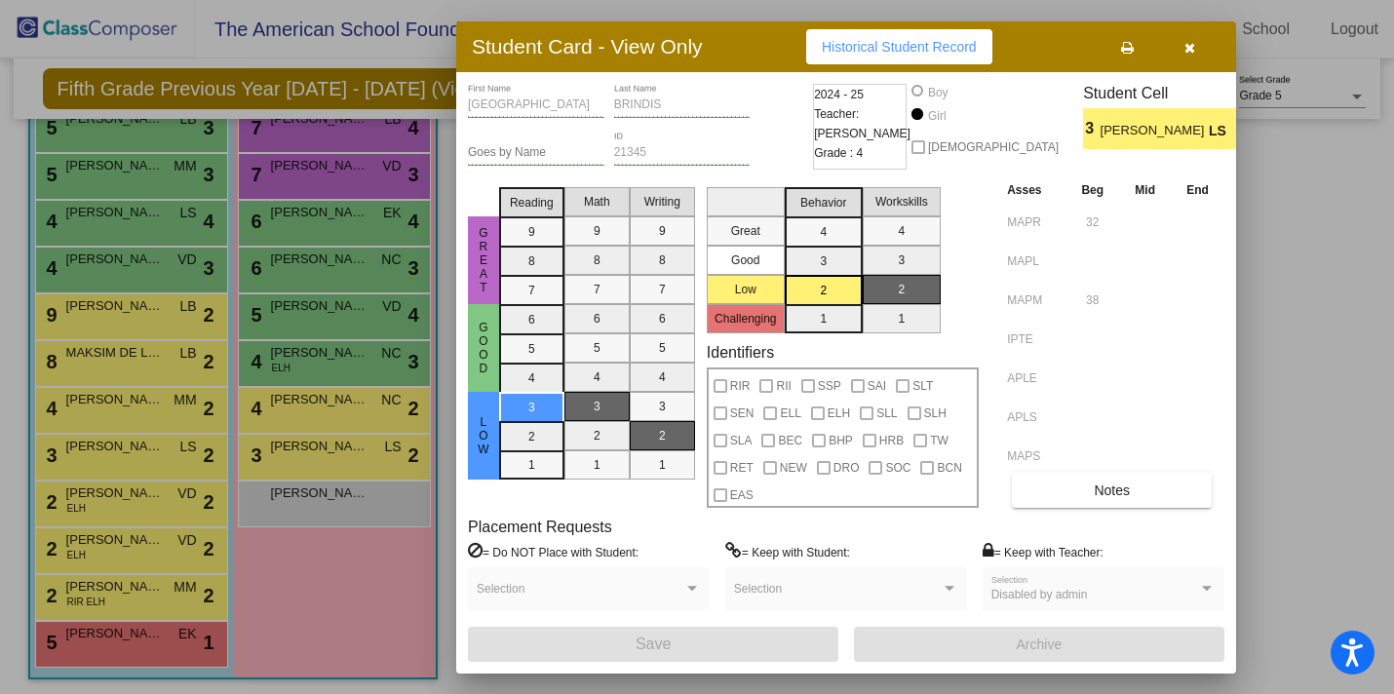
click at [302, 400] on div at bounding box center [697, 347] width 1394 height 694
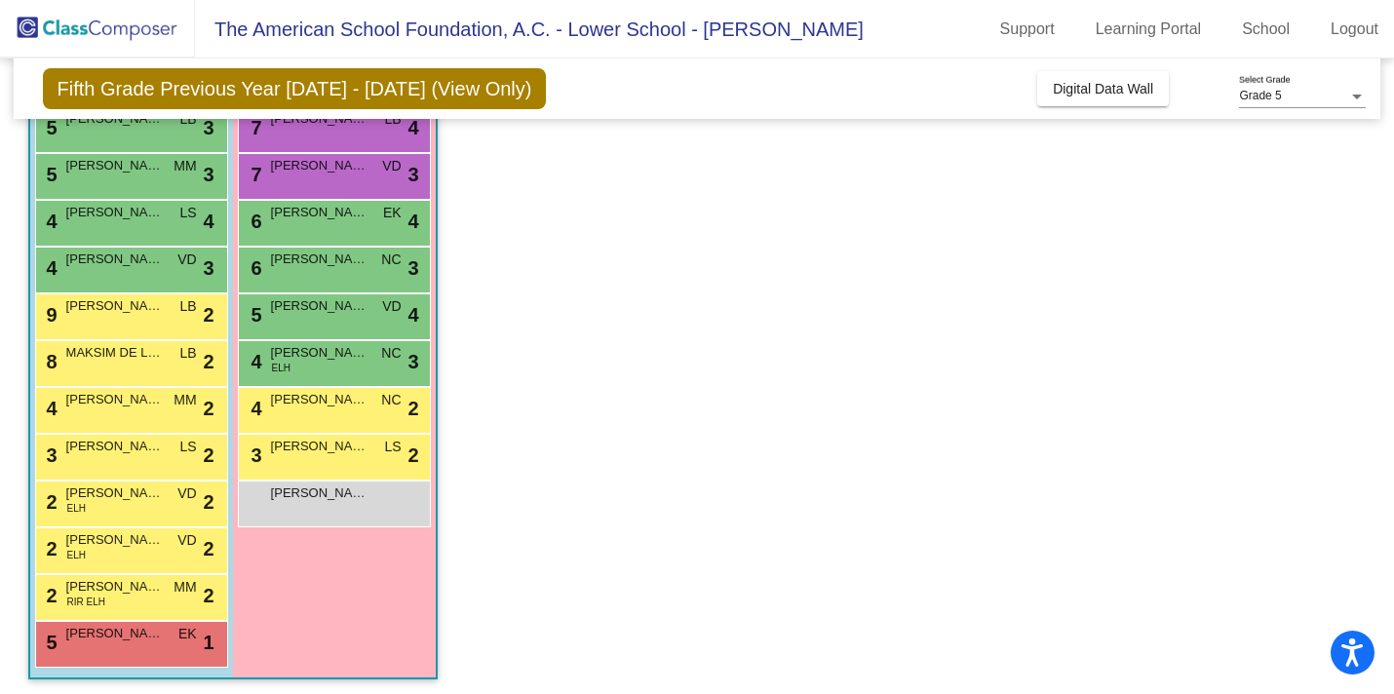
click at [302, 400] on span "[PERSON_NAME]" at bounding box center [320, 400] width 98 height 20
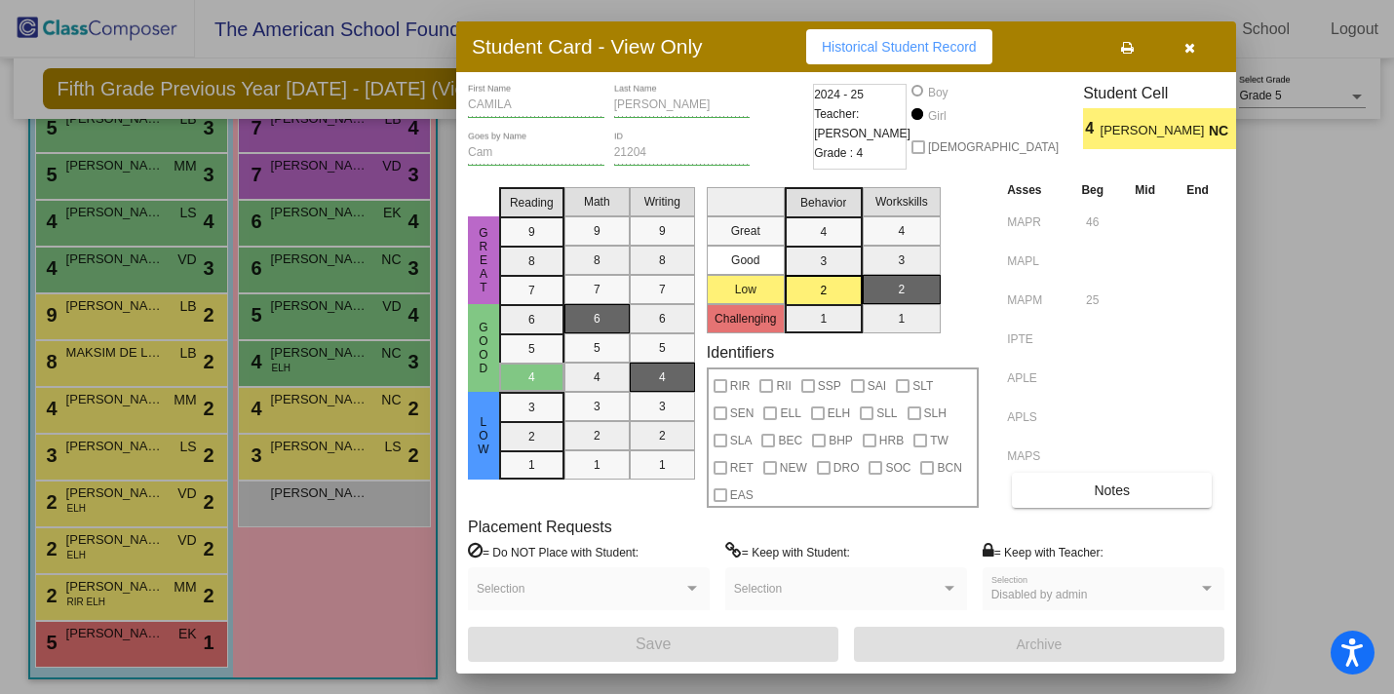
scroll to position [0, 0]
click at [327, 158] on div at bounding box center [697, 347] width 1394 height 694
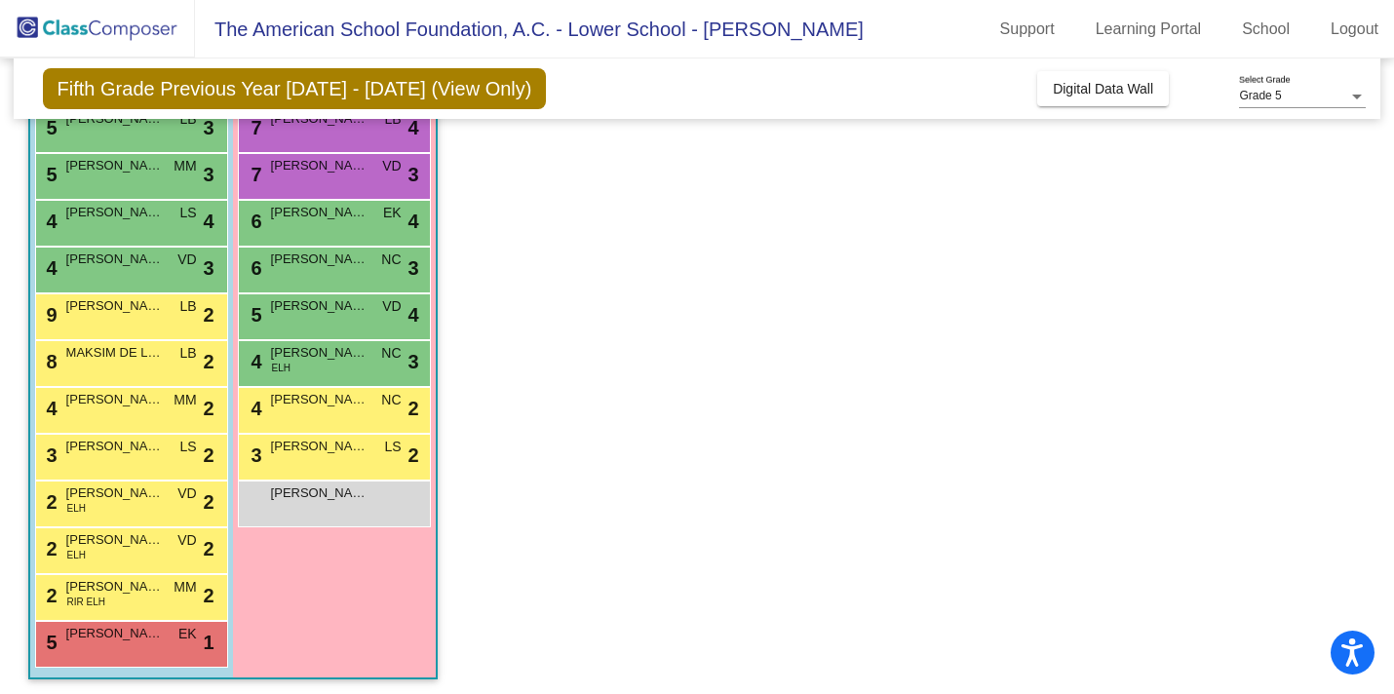
click at [327, 158] on span "[PERSON_NAME]" at bounding box center [320, 166] width 98 height 20
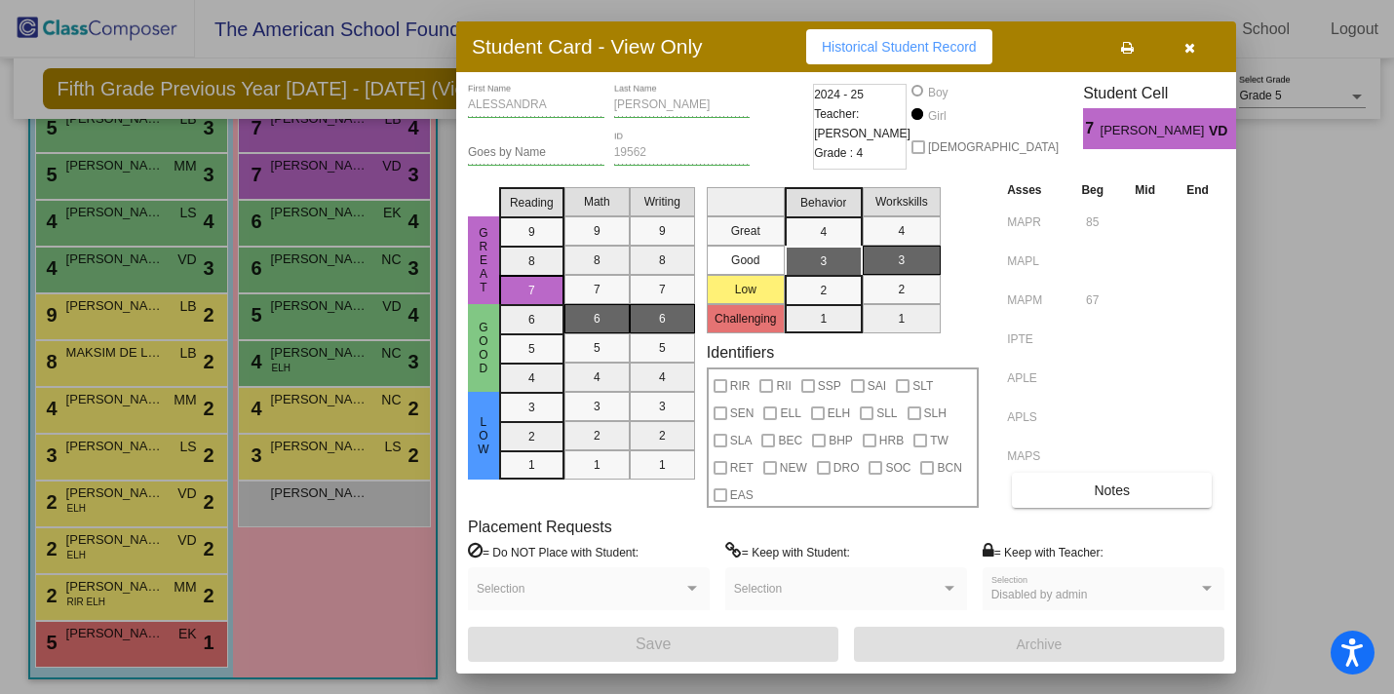
click at [353, 125] on div at bounding box center [697, 347] width 1394 height 694
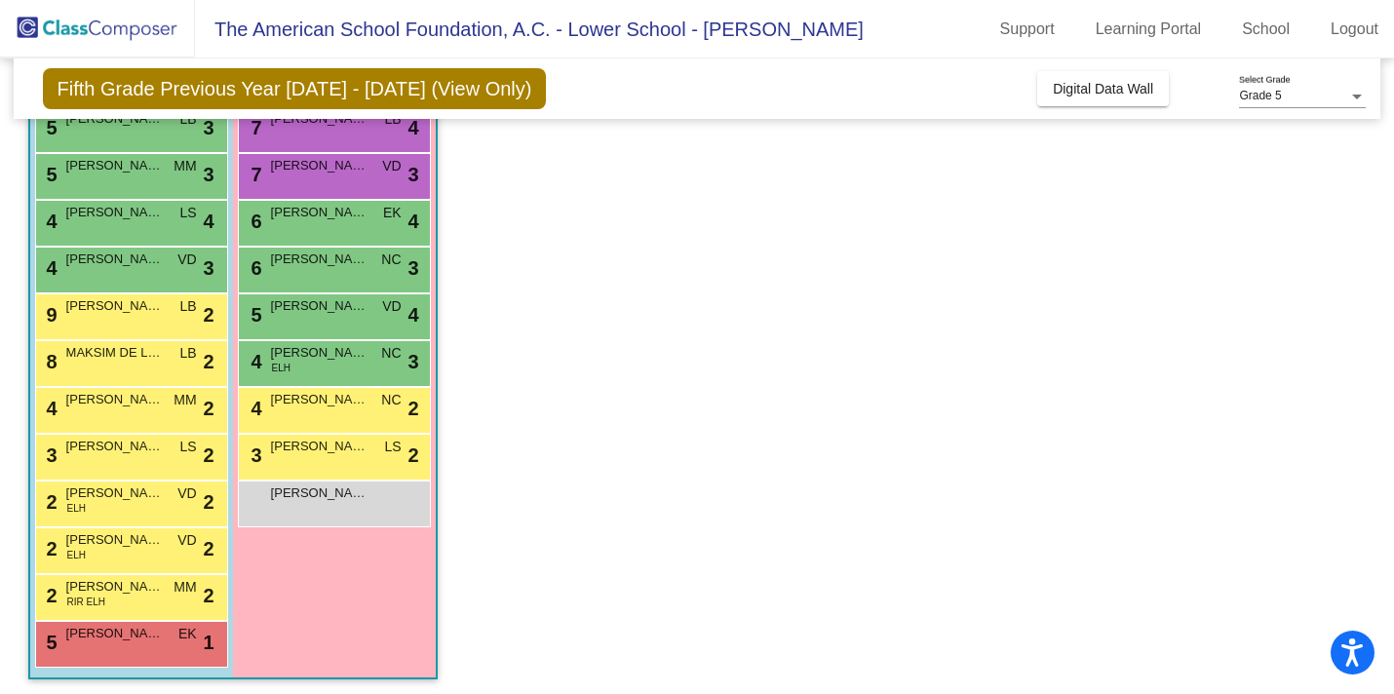
click at [353, 125] on div "7 [PERSON_NAME] LB lock do_not_disturb_alt 4" at bounding box center [334, 127] width 186 height 40
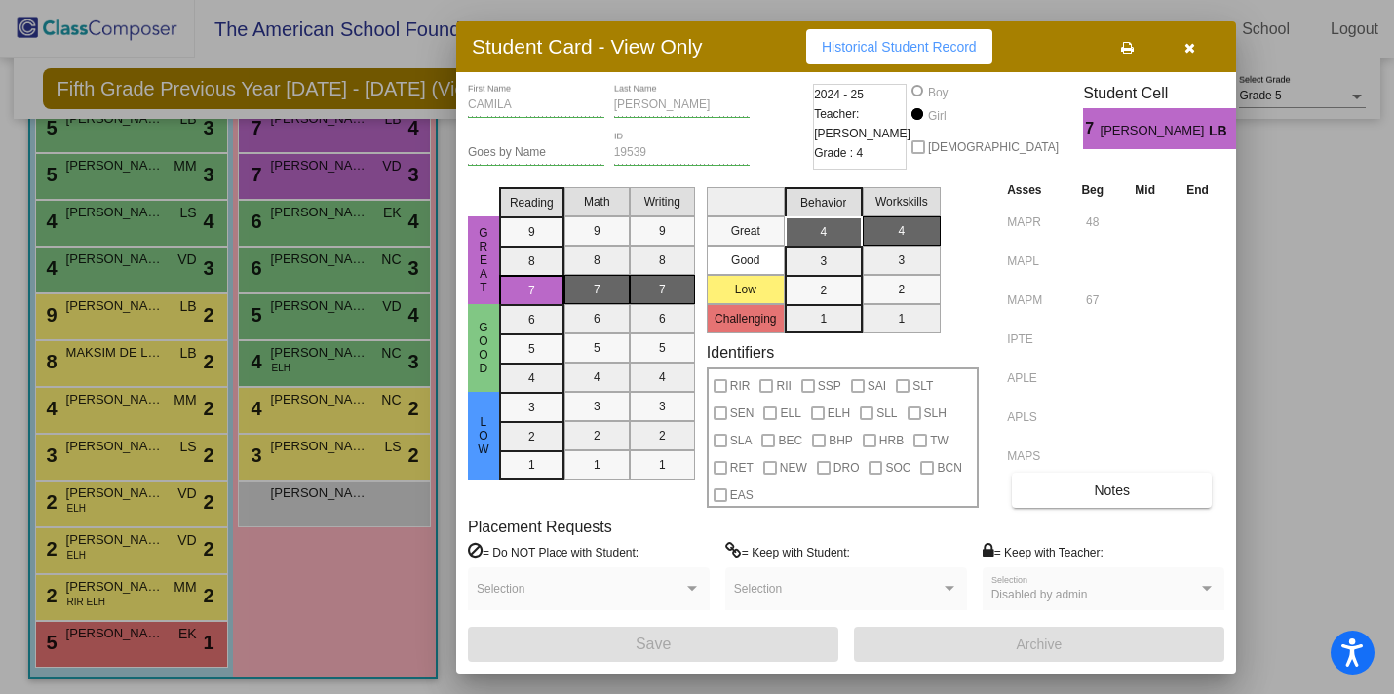
click at [366, 616] on div at bounding box center [697, 347] width 1394 height 694
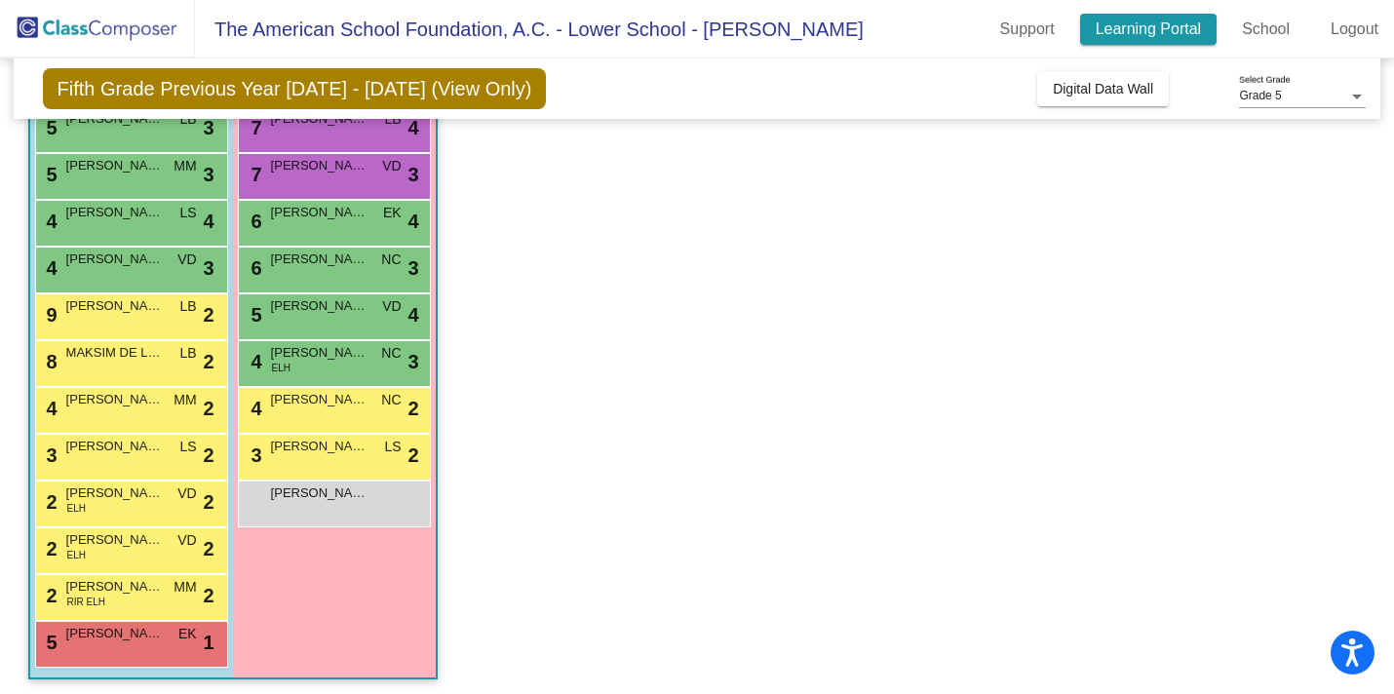
click at [1133, 40] on link "Learning Portal" at bounding box center [1148, 29] width 137 height 31
